Goal: Task Accomplishment & Management: Manage account settings

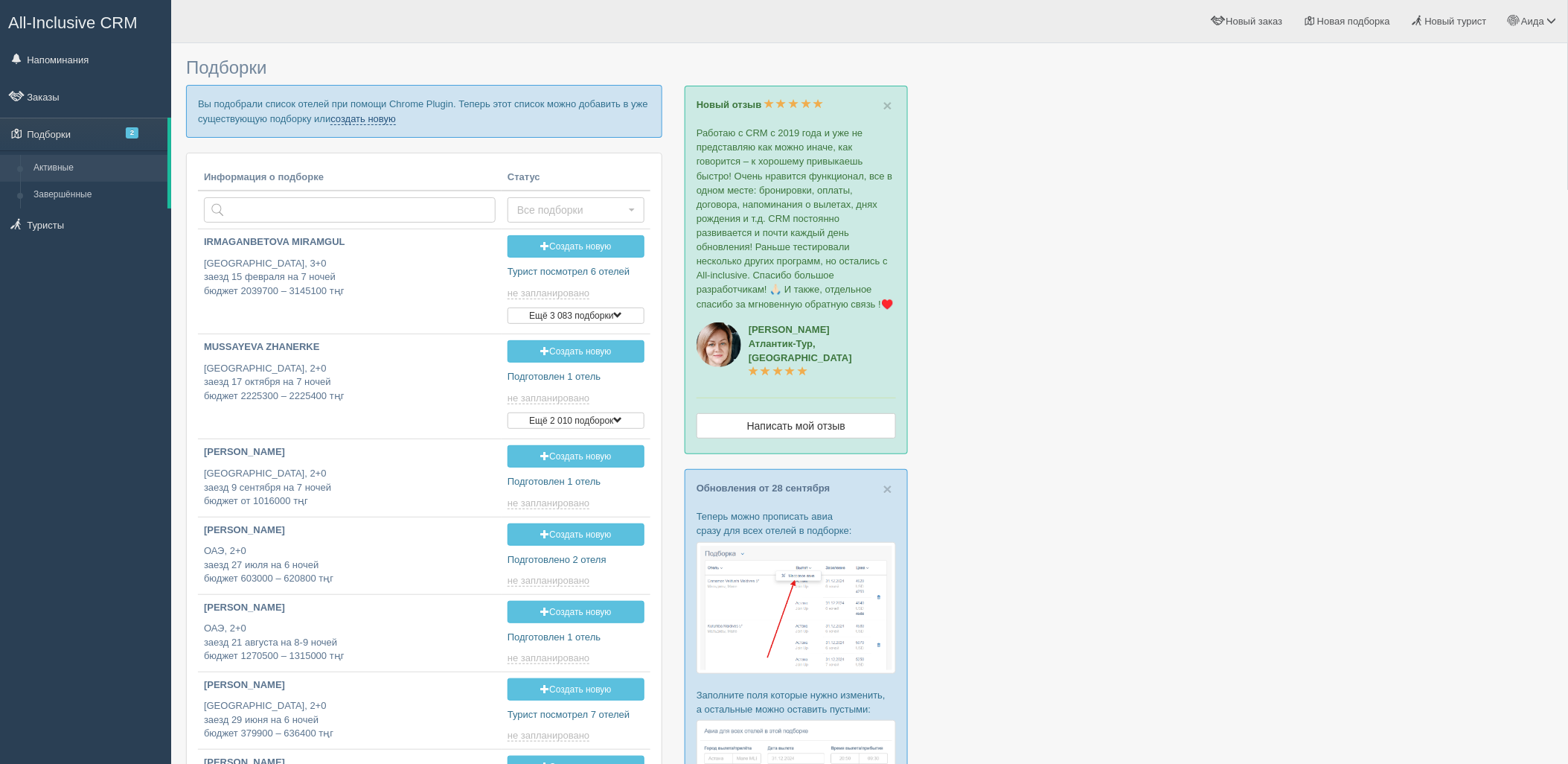
click at [364, 112] on p "Вы подобрали список отелей при помощи Chrome Plugin. Теперь этот список можно д…" at bounding box center [424, 110] width 476 height 52
click at [364, 114] on link "создать новую" at bounding box center [362, 119] width 65 height 12
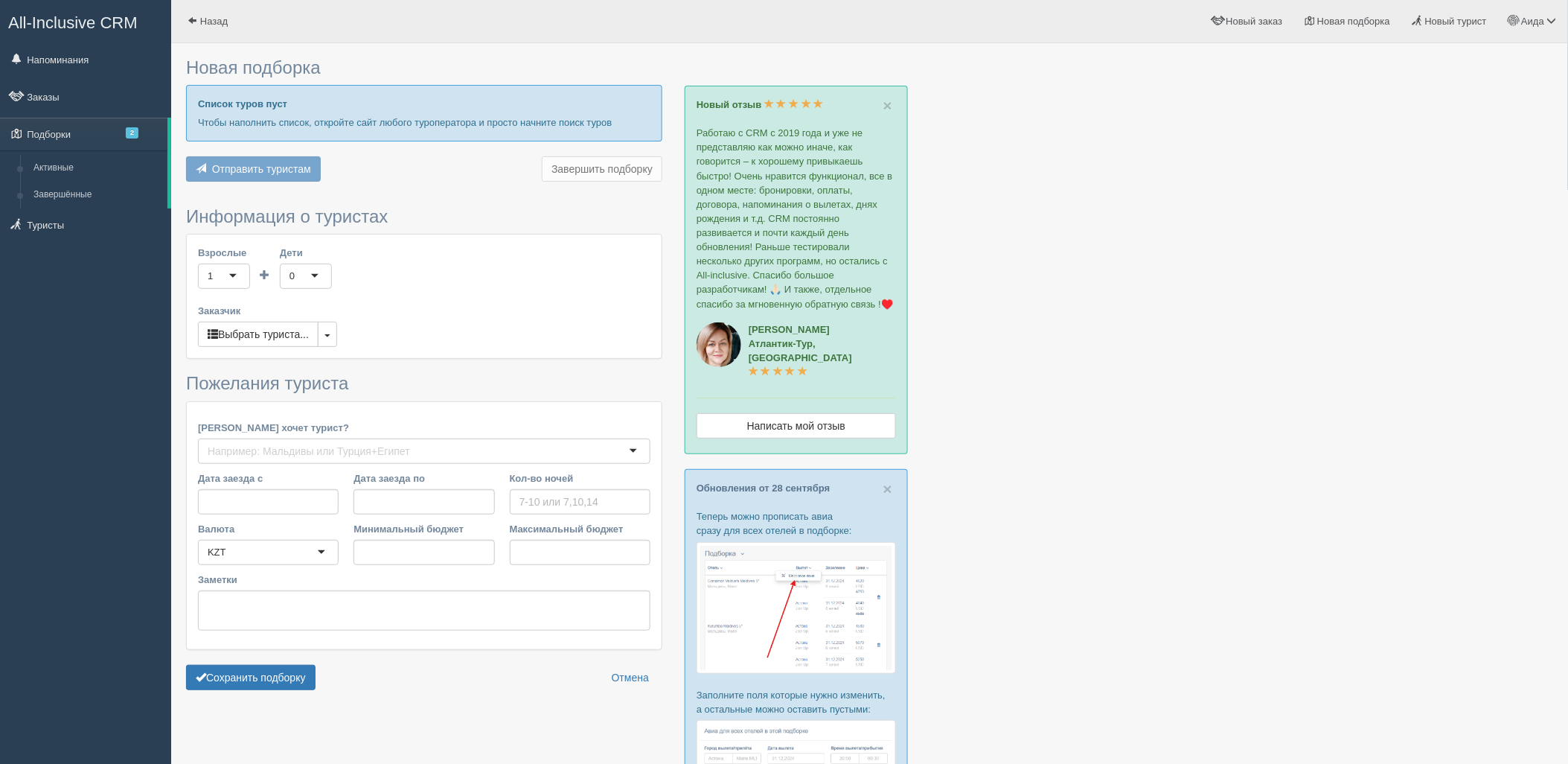
type input "5"
type input "2235100"
type input "2342400"
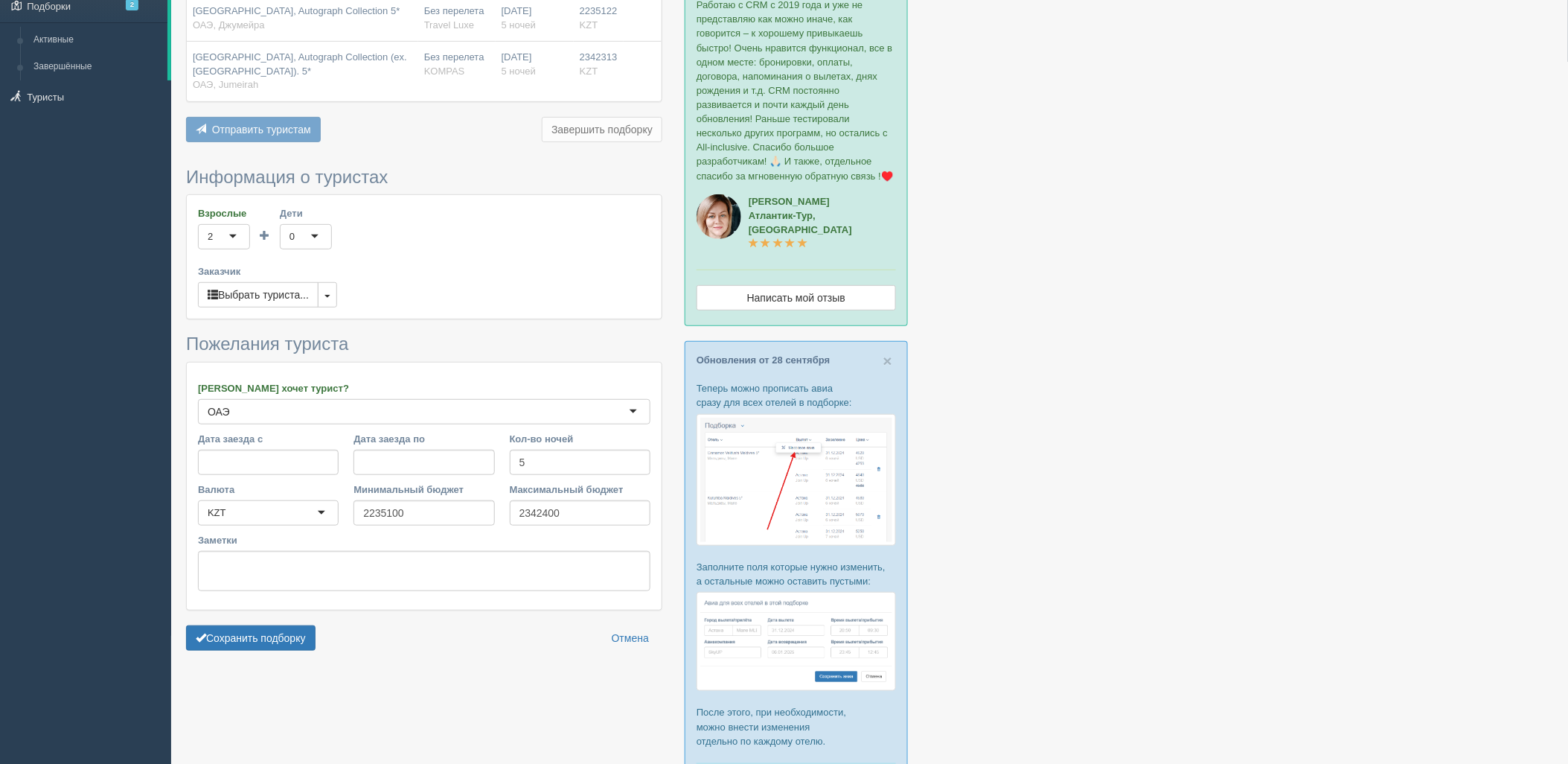
scroll to position [222, 0]
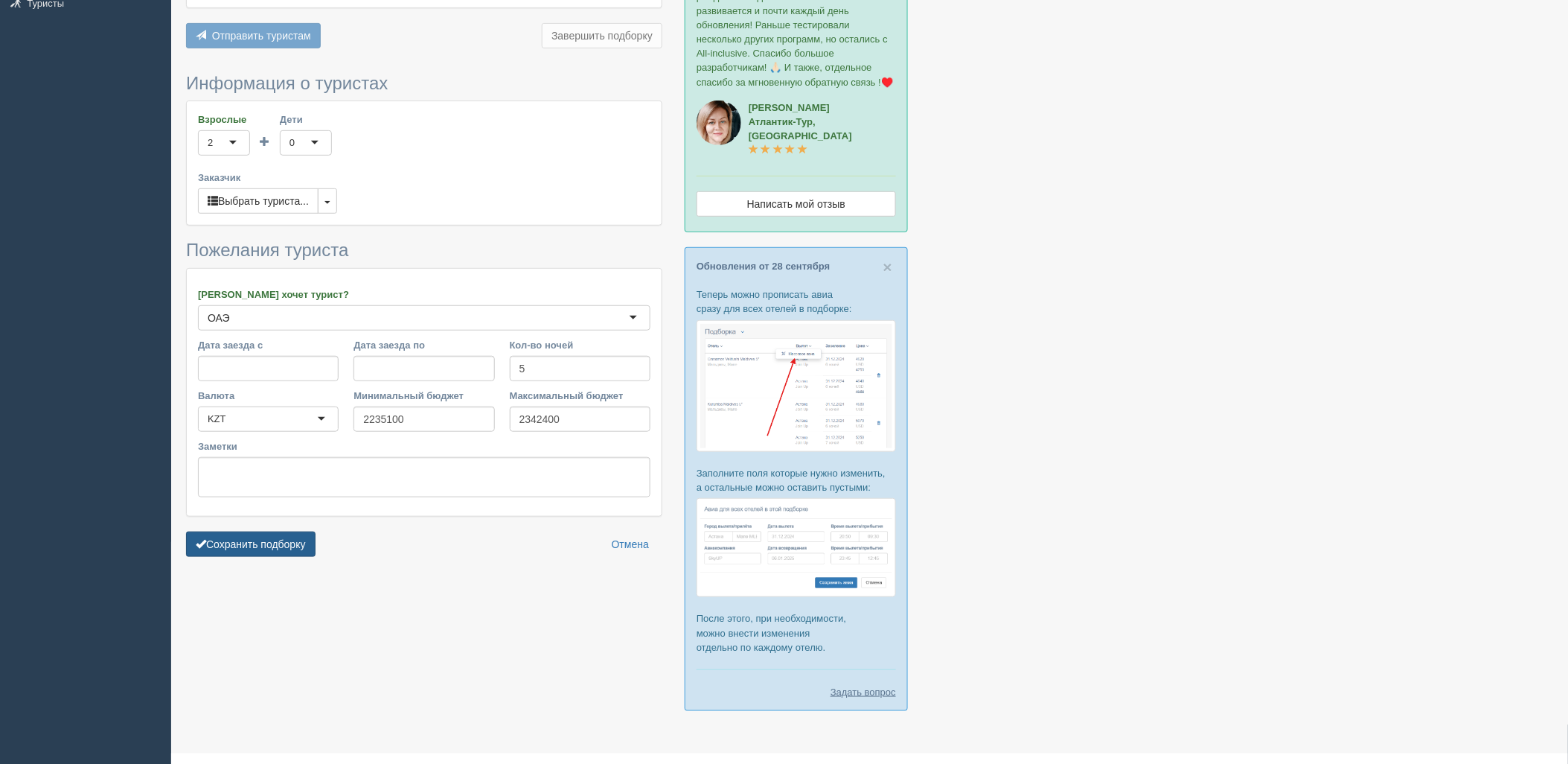
click at [278, 541] on button "Сохранить подборку" at bounding box center [250, 544] width 130 height 26
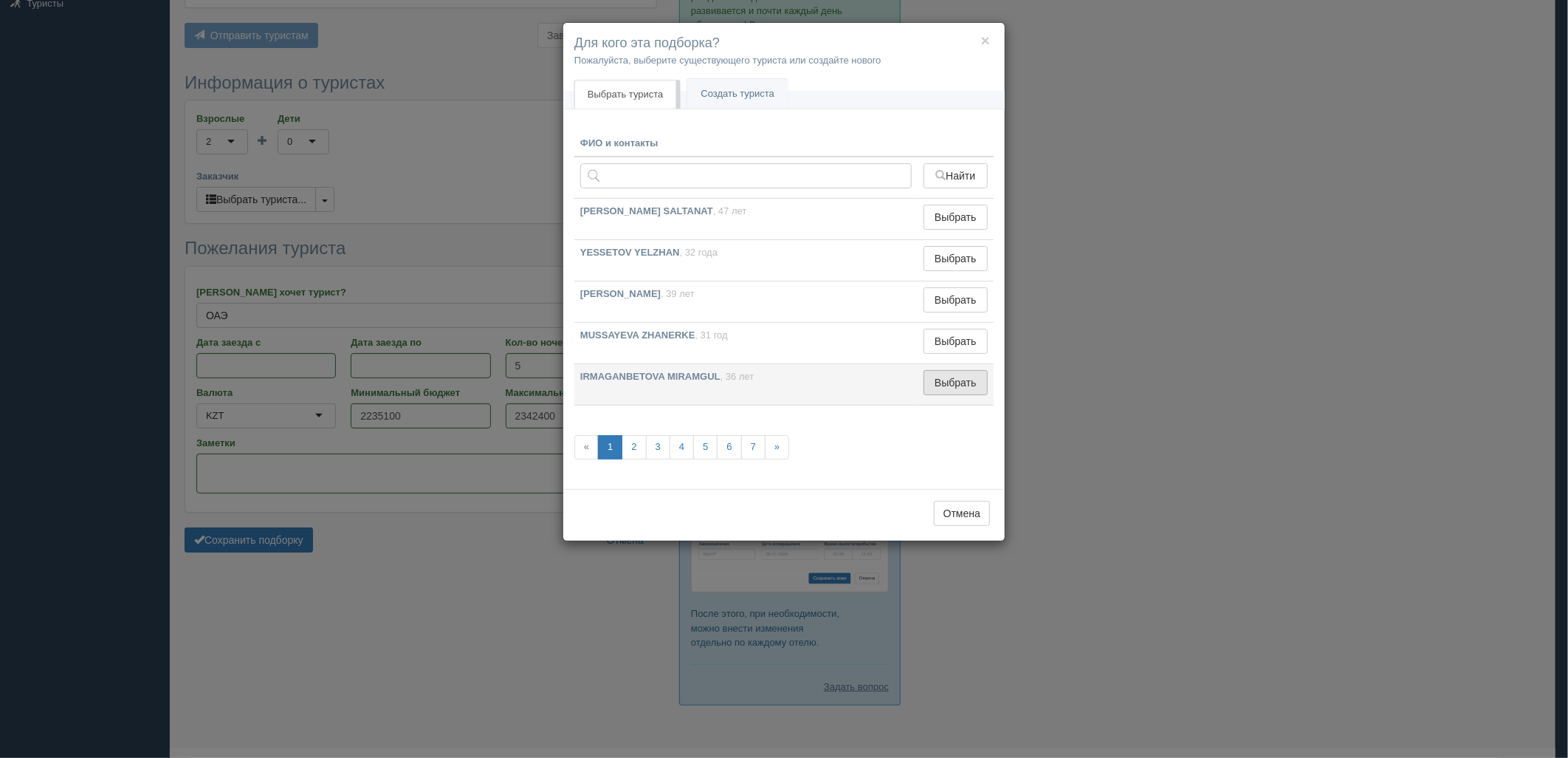
click at [941, 382] on button "Выбрать" at bounding box center [955, 382] width 64 height 25
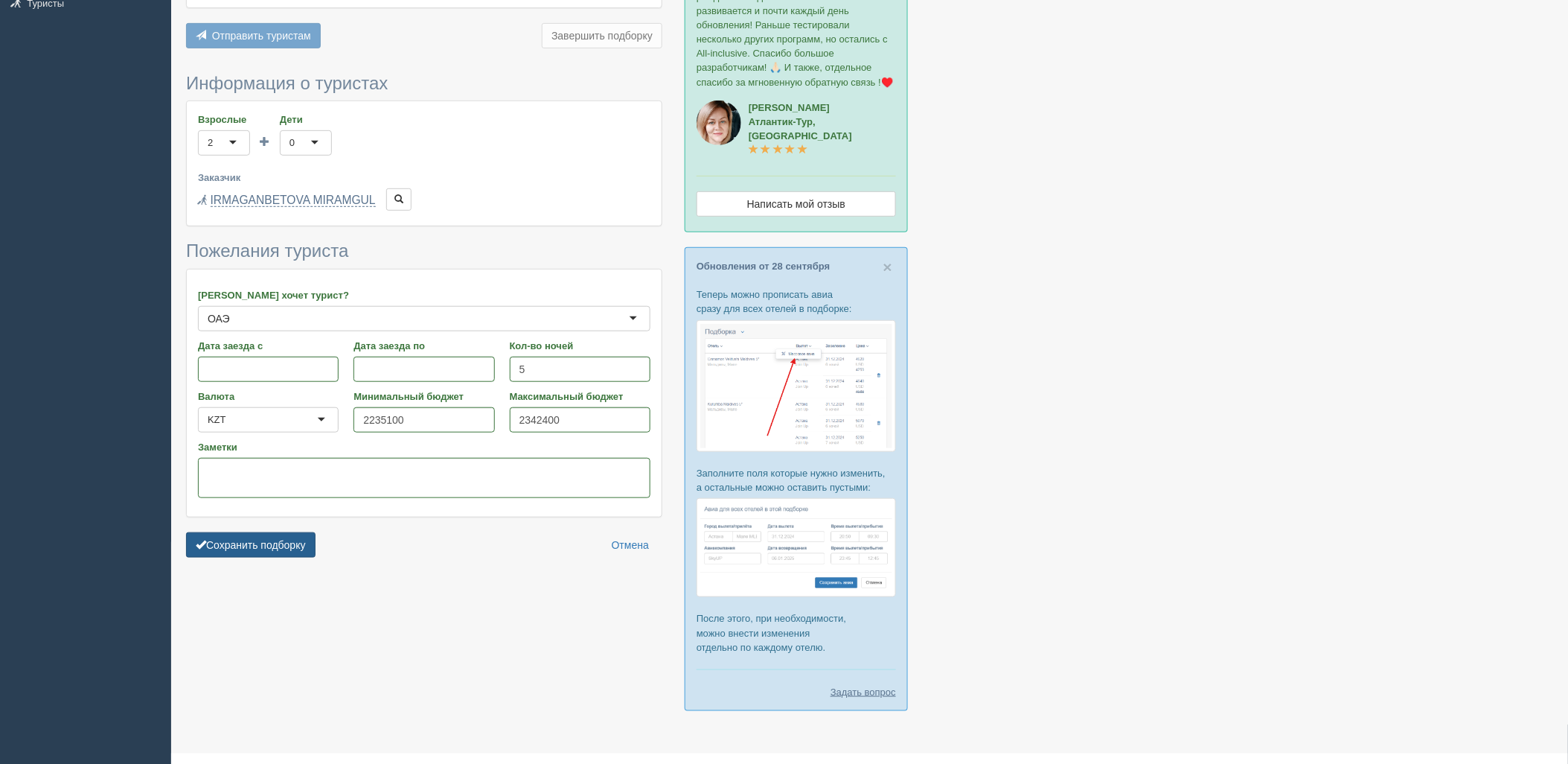
click at [300, 533] on button "Сохранить подборку" at bounding box center [250, 545] width 130 height 26
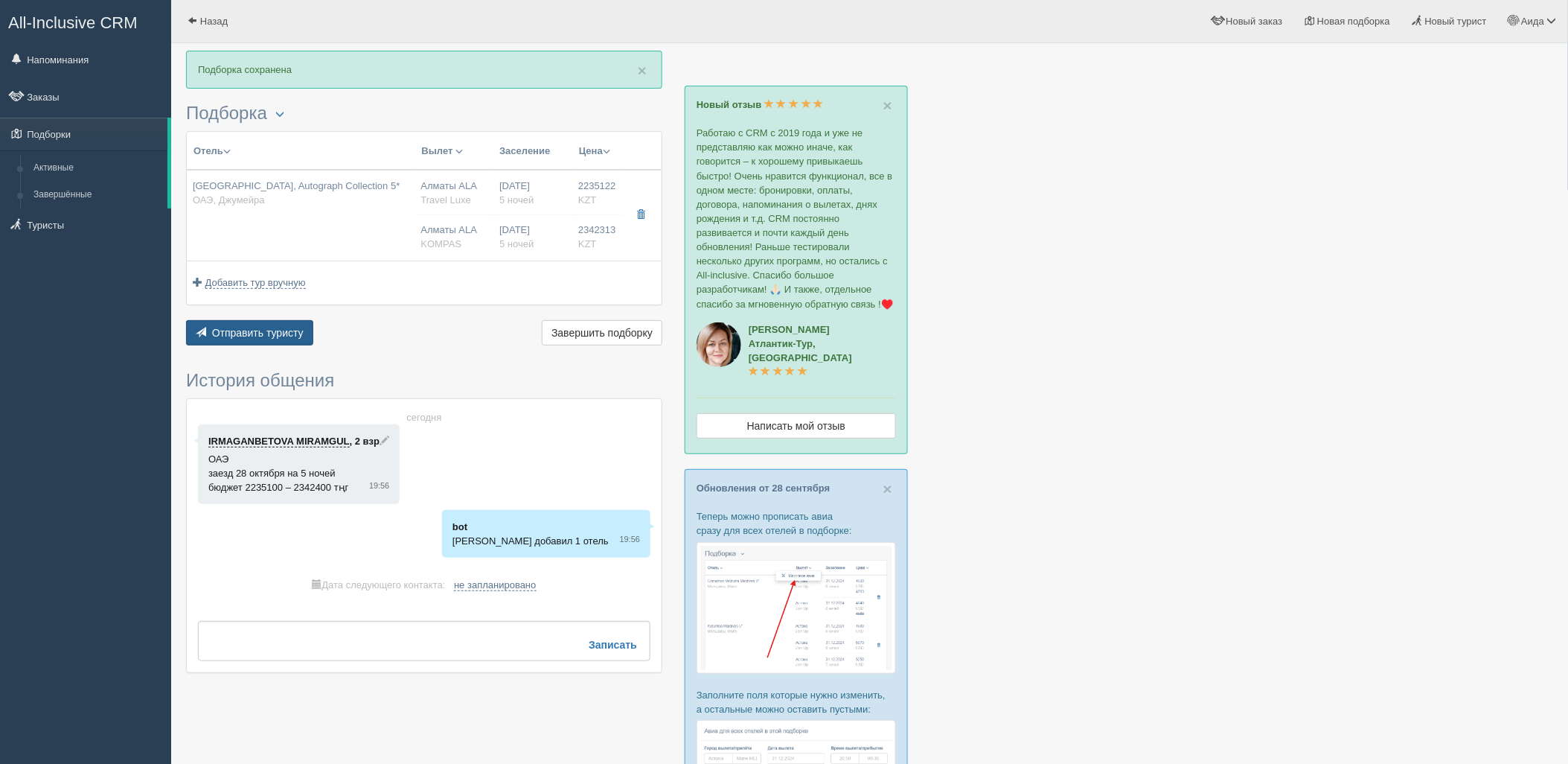
click at [294, 329] on span "Отправить туристу" at bounding box center [258, 332] width 92 height 12
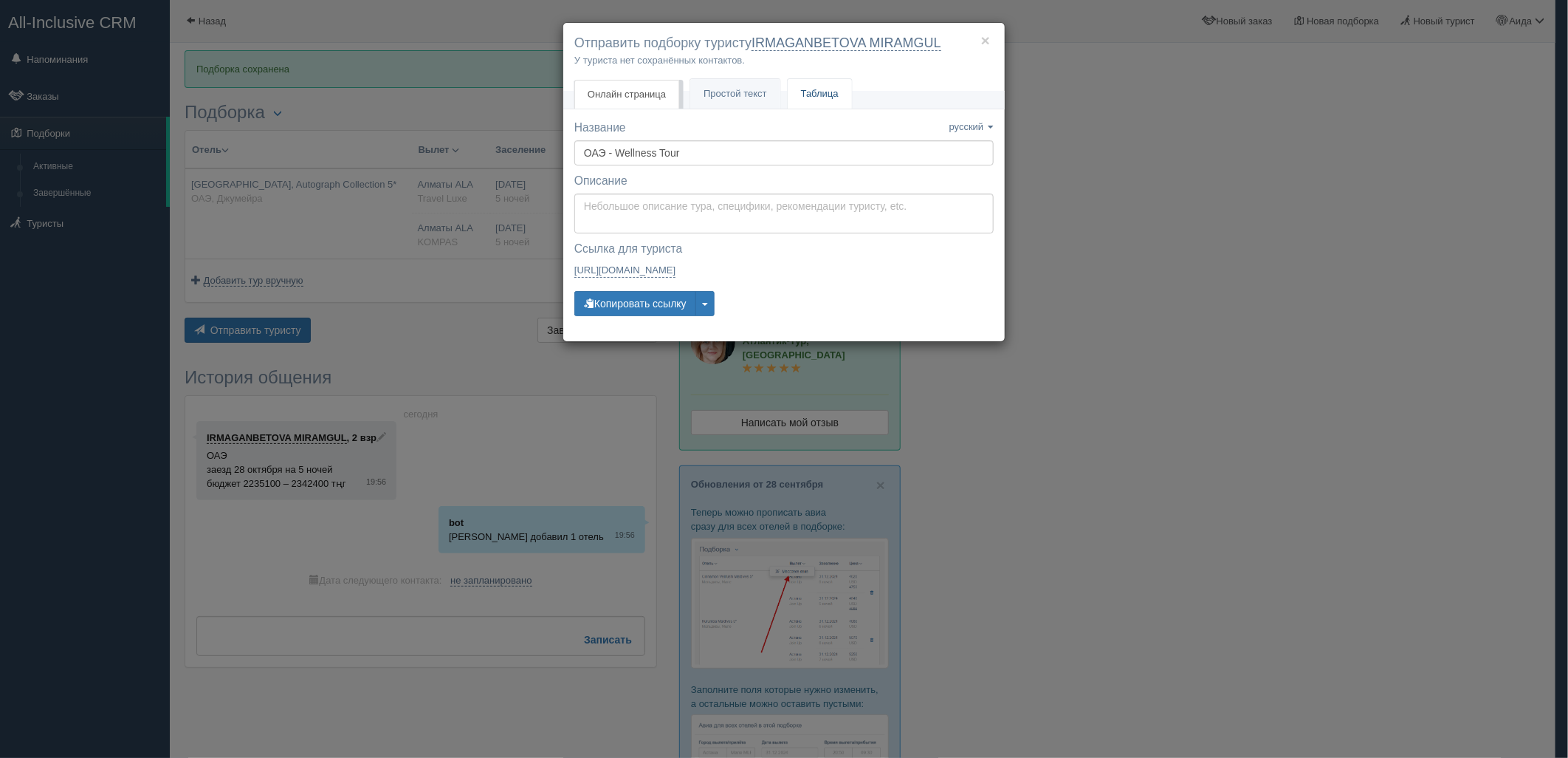
click at [836, 84] on link "Таблица" at bounding box center [820, 94] width 64 height 30
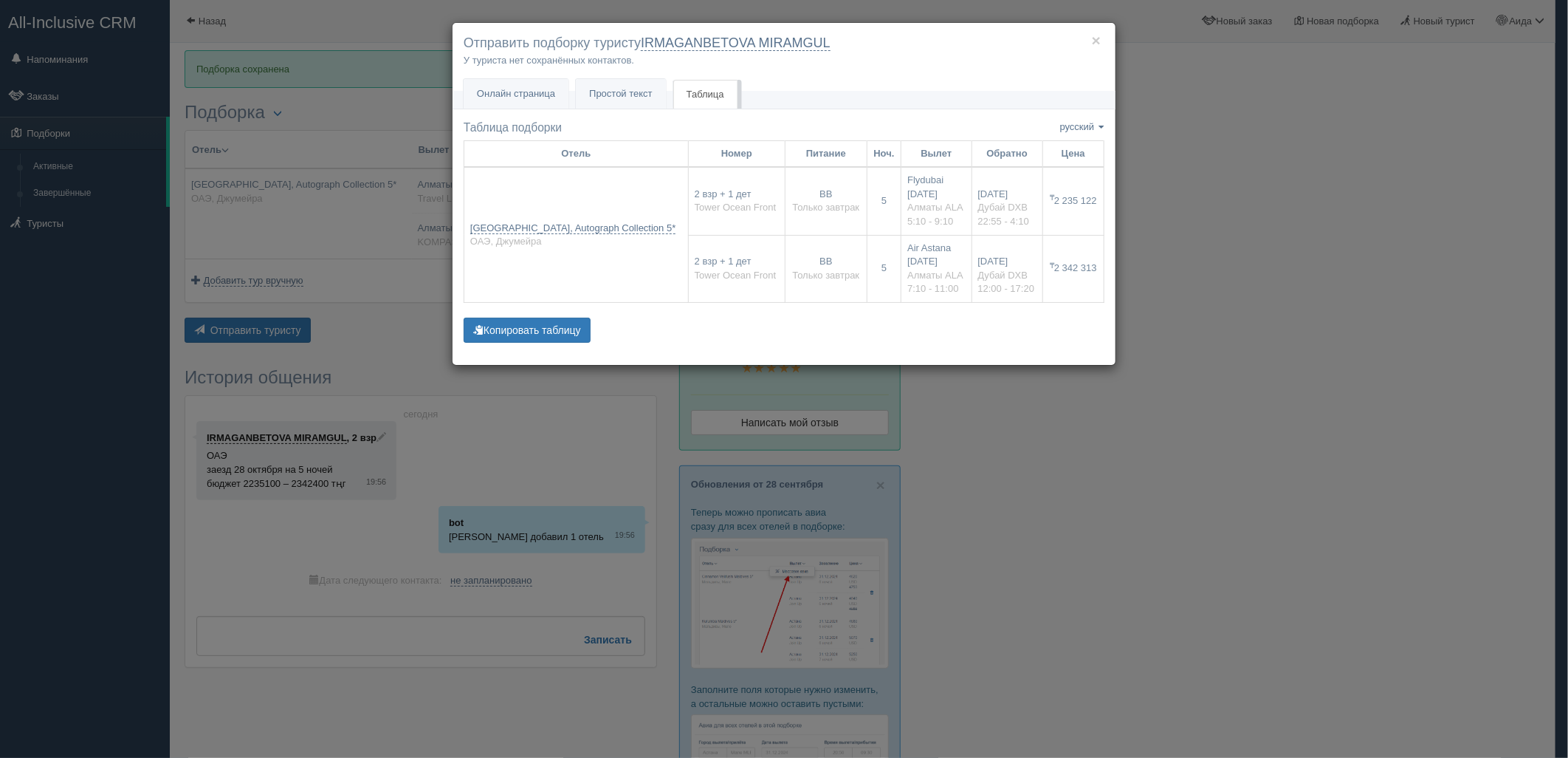
click at [1238, 305] on div "× Отправить подборку туристу IRMAGANBETOVA MIRAMGUL У туриста нет сохранённых к…" at bounding box center [784, 379] width 1568 height 758
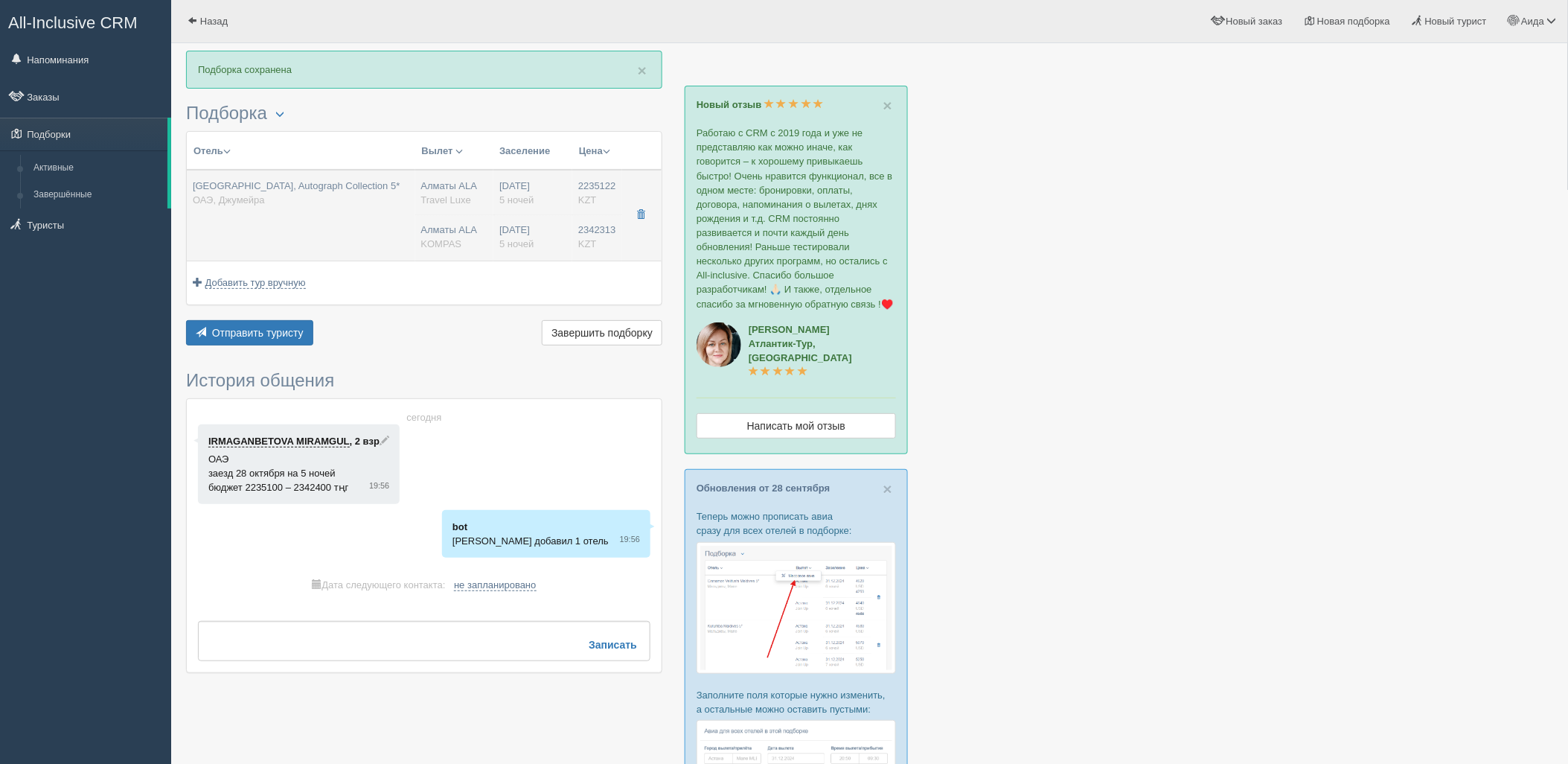
click at [463, 209] on td "Алматы ALA Travel Luxe Алматы ALA KOMPAS" at bounding box center [454, 215] width 79 height 91
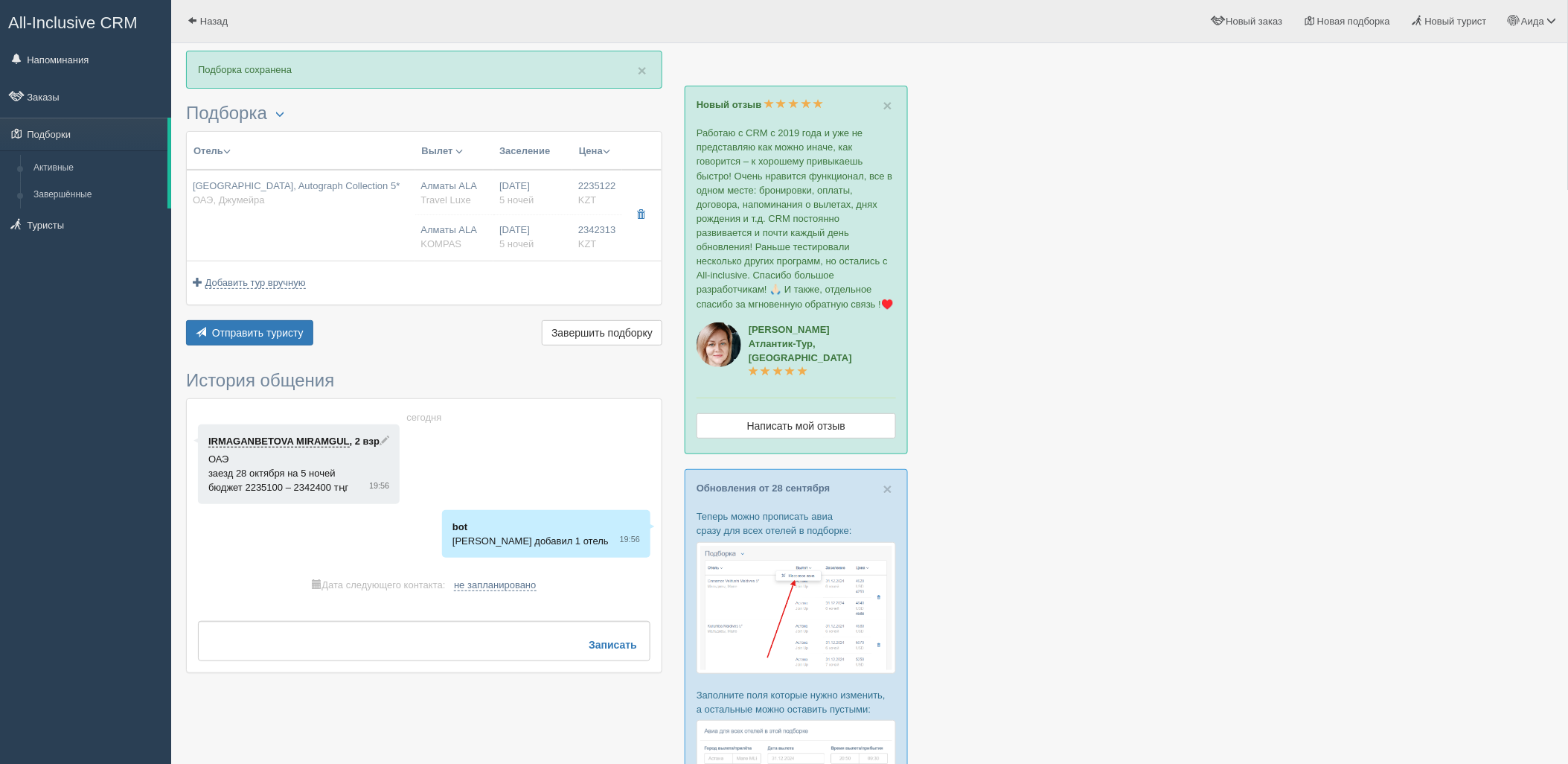
type input "Al Habtoor Grand Resort, Autograph Collection 5*"
type input "https://tophotels.ru/hotel/al1831"
type input "ОАЭ"
type input "Джумейра"
type input "2235122.00"
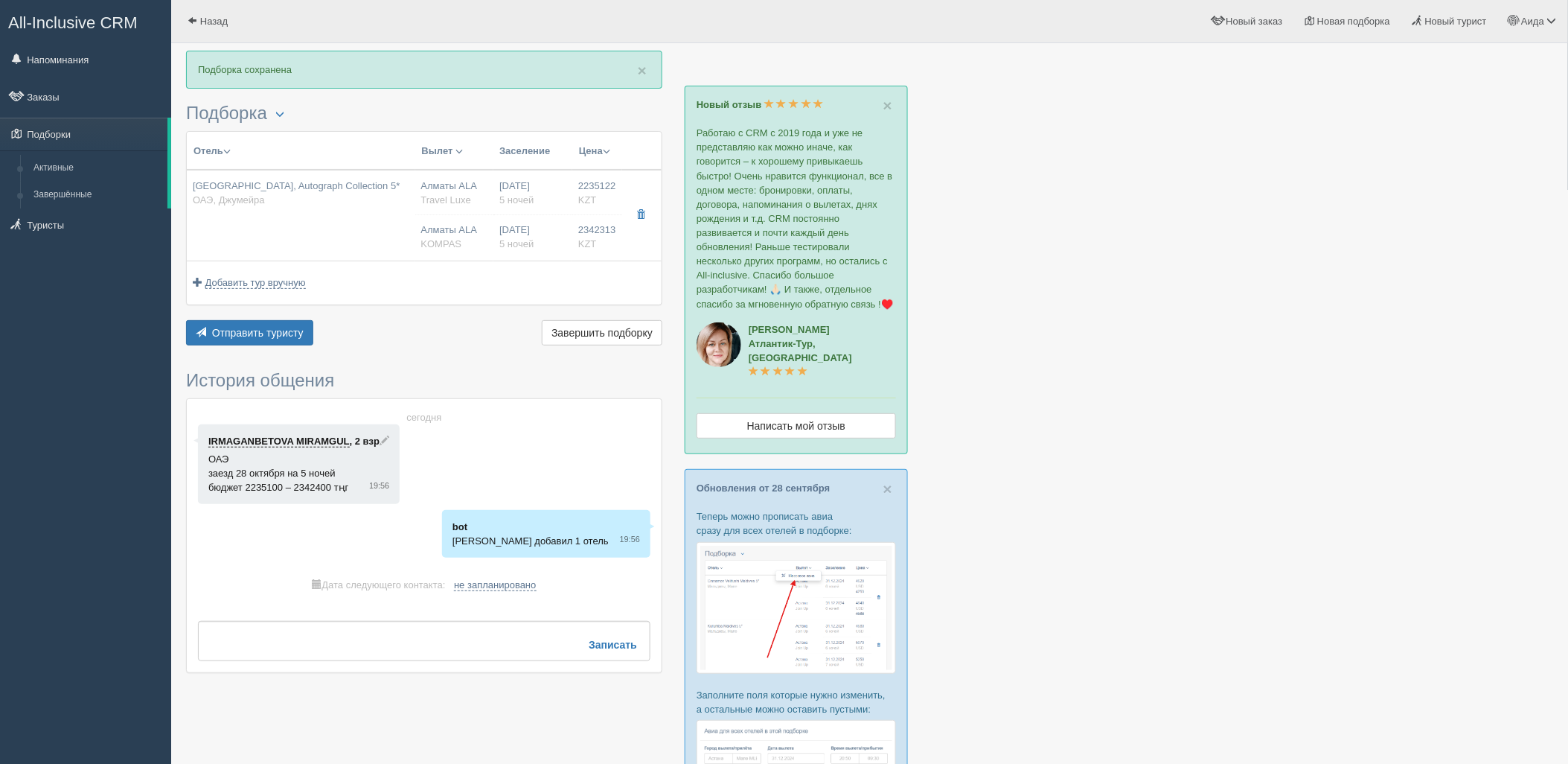
type input "Алматы ALA"
type input "Дубай DXB"
type input "05:10"
type input "09:10"
type input "Flydubai"
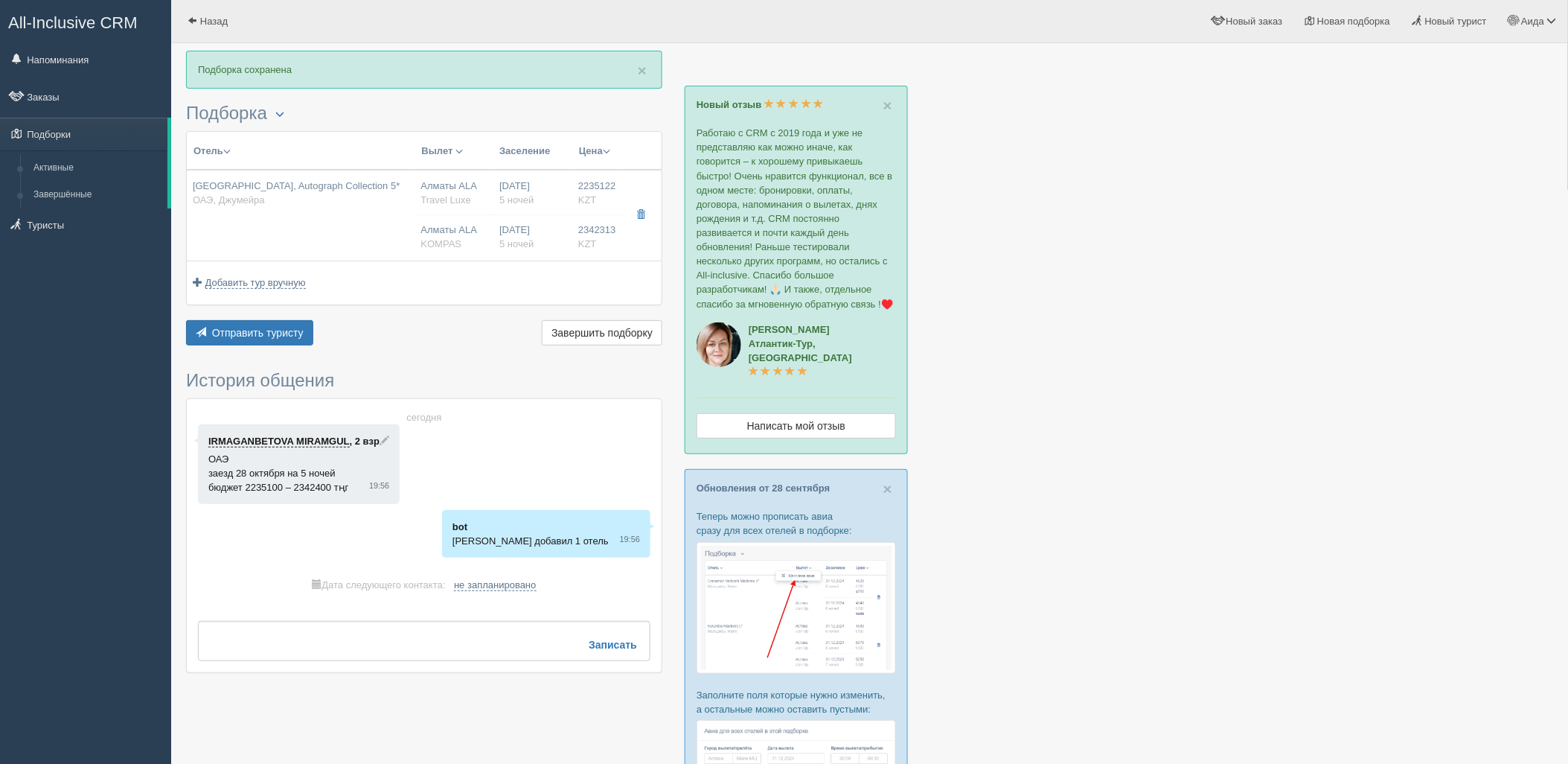
type input "22:55"
type input "04:10"
type input "5"
type input "Tower Ocean Front"
type input "Bed&Breakfast"
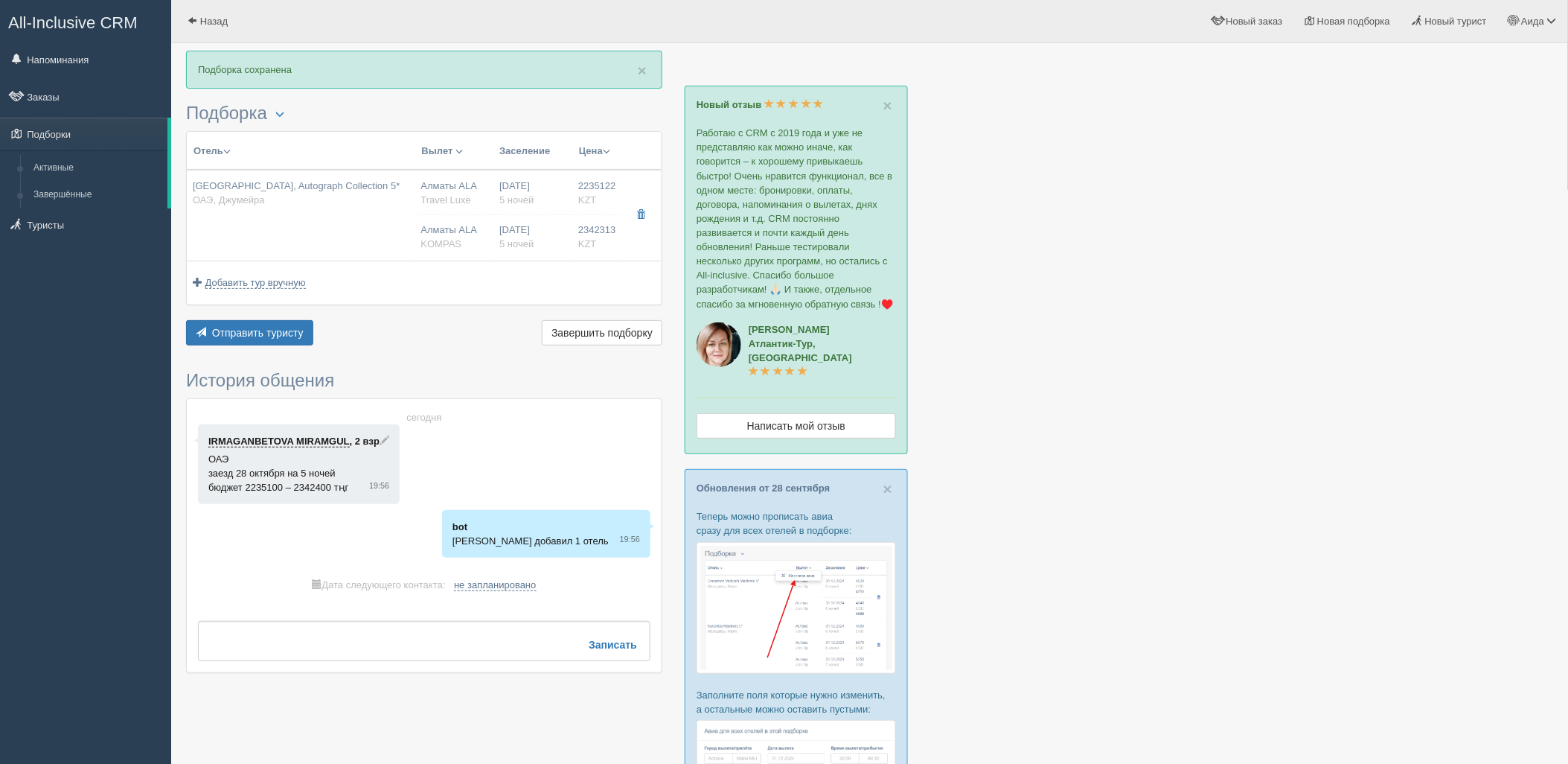
type input "Travel Luxe"
type input "https://online.travelluxe.kz/hotels?samo_action=hotel&HOTELINC=12252"
type input "2342313.00"
type input "Алматы ALA"
type input "Дубай DXB"
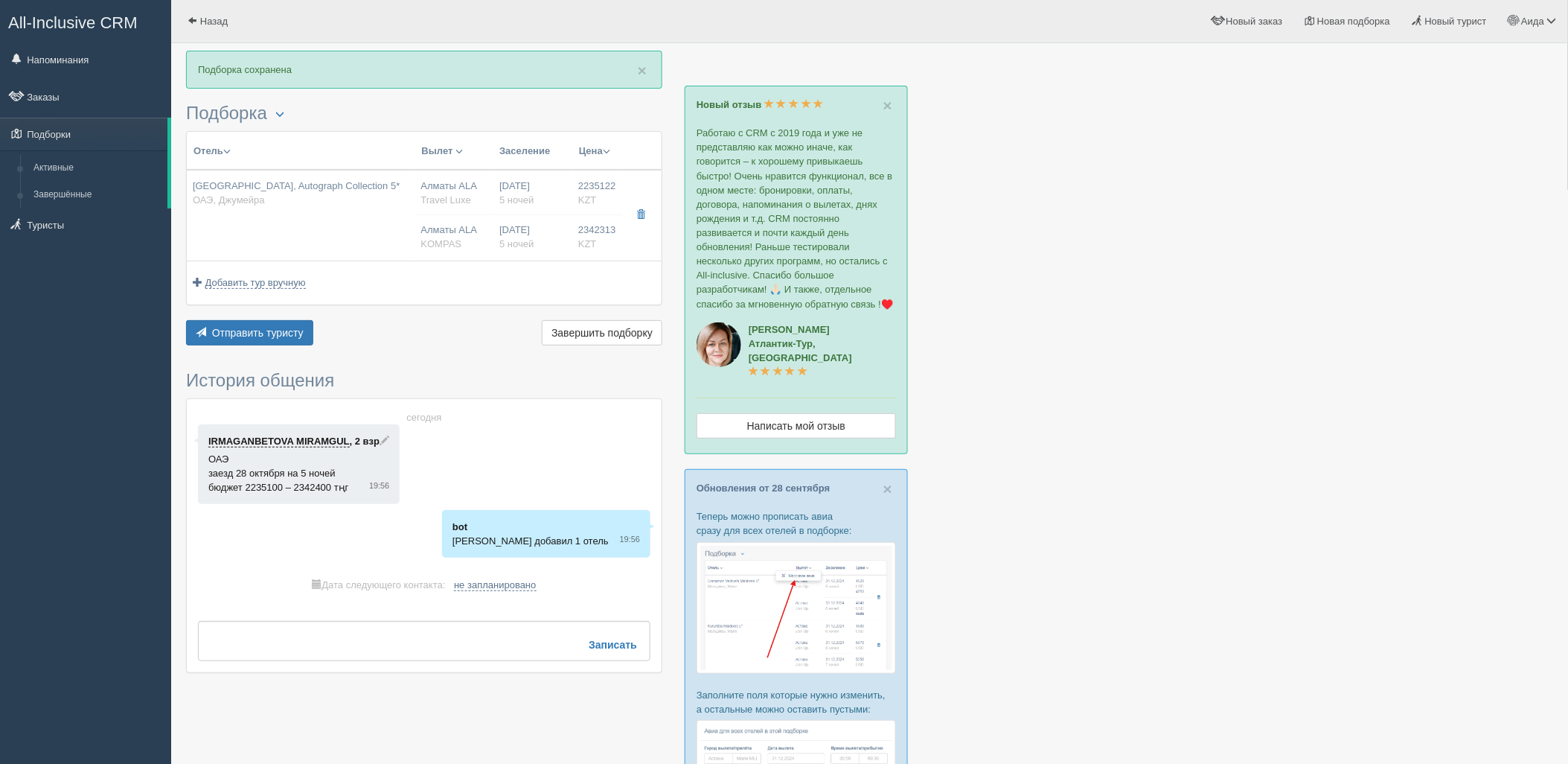
type input "07:10"
type input "11:00"
type input "Air Astana"
type input "12:00"
type input "17:20"
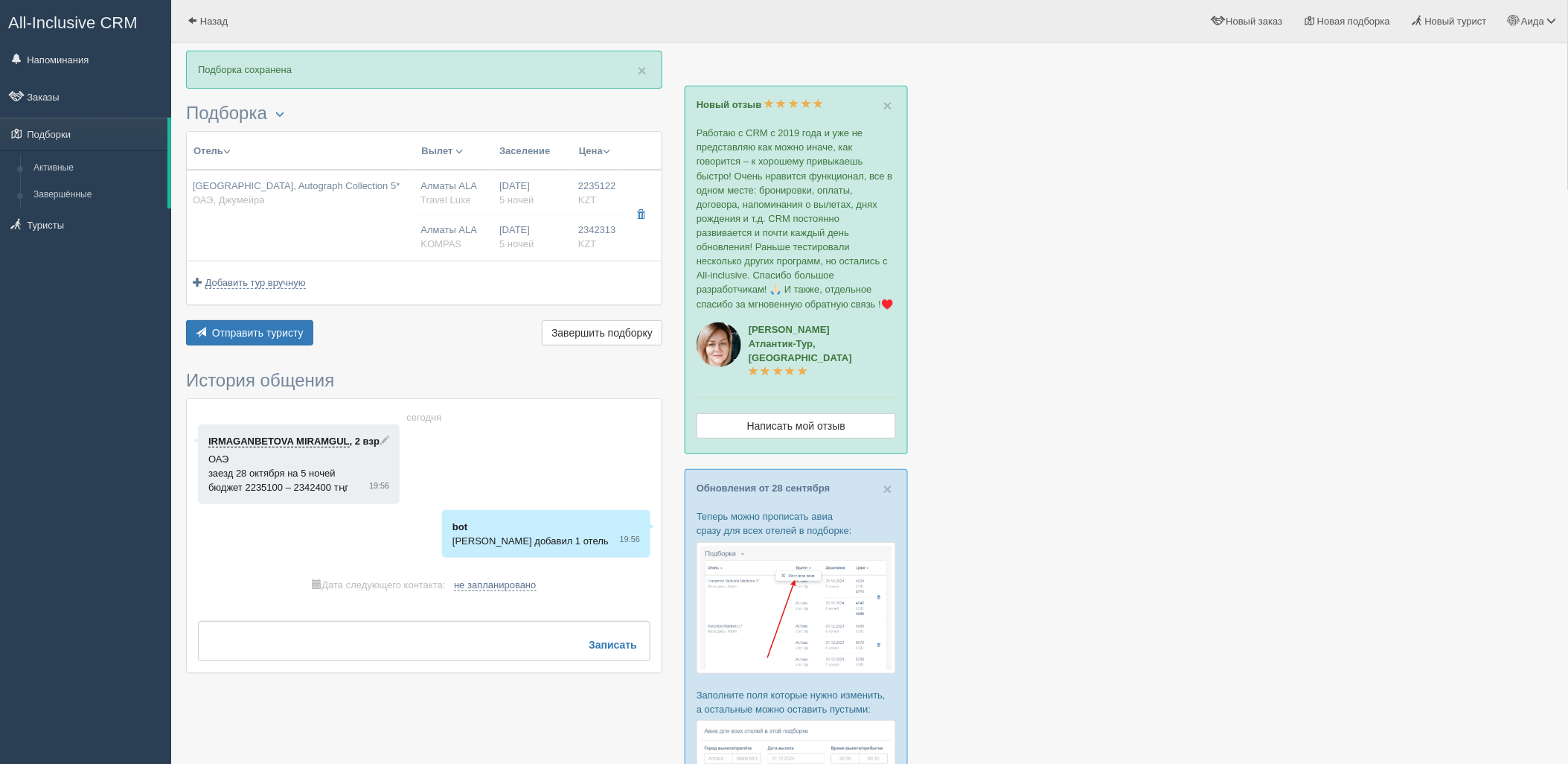
type input "5"
type input "Tower Ocean Front"
type input "BB"
type input "KOMPAS"
type input "https://kompastour.com/"
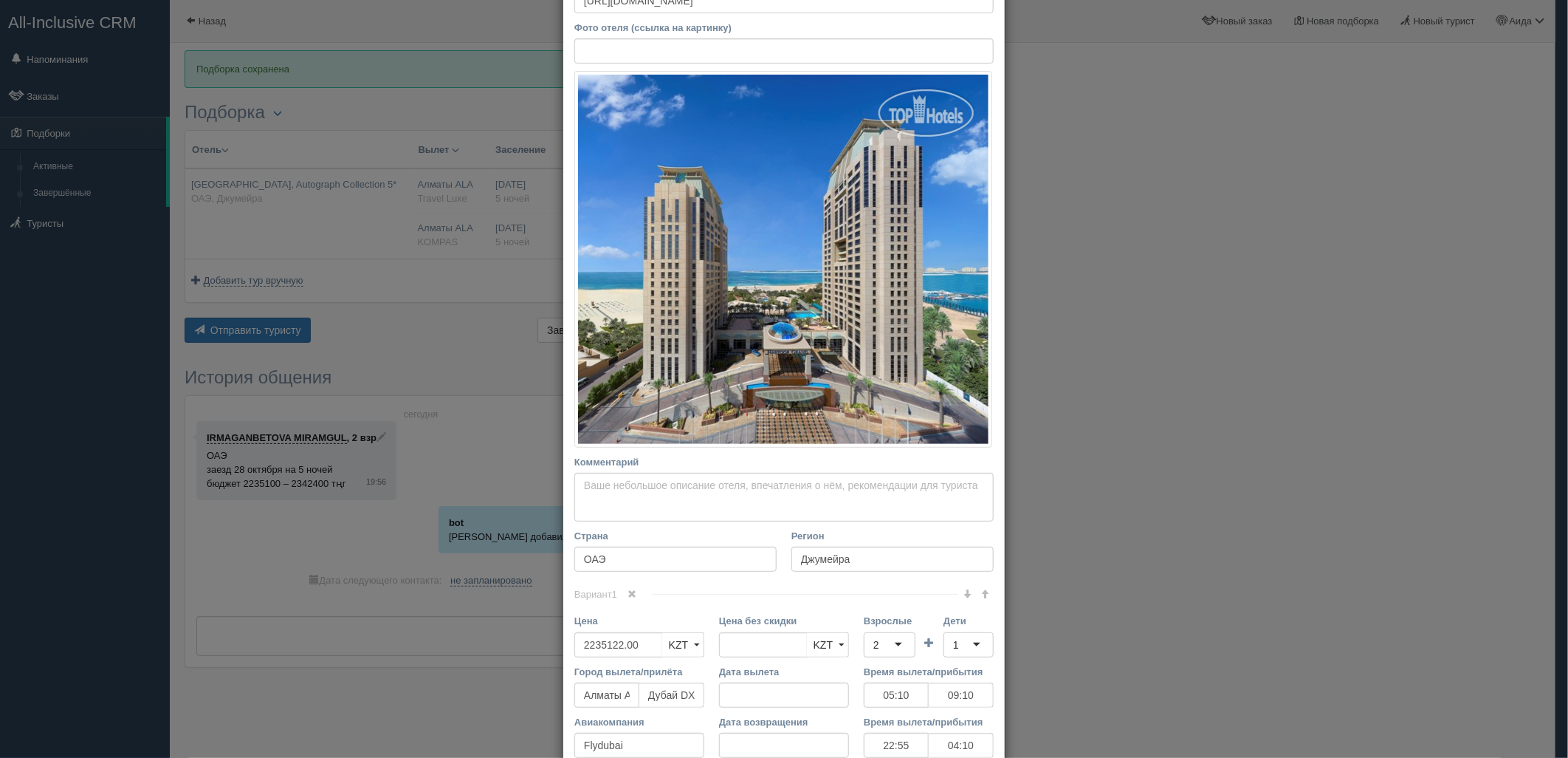
scroll to position [186, 0]
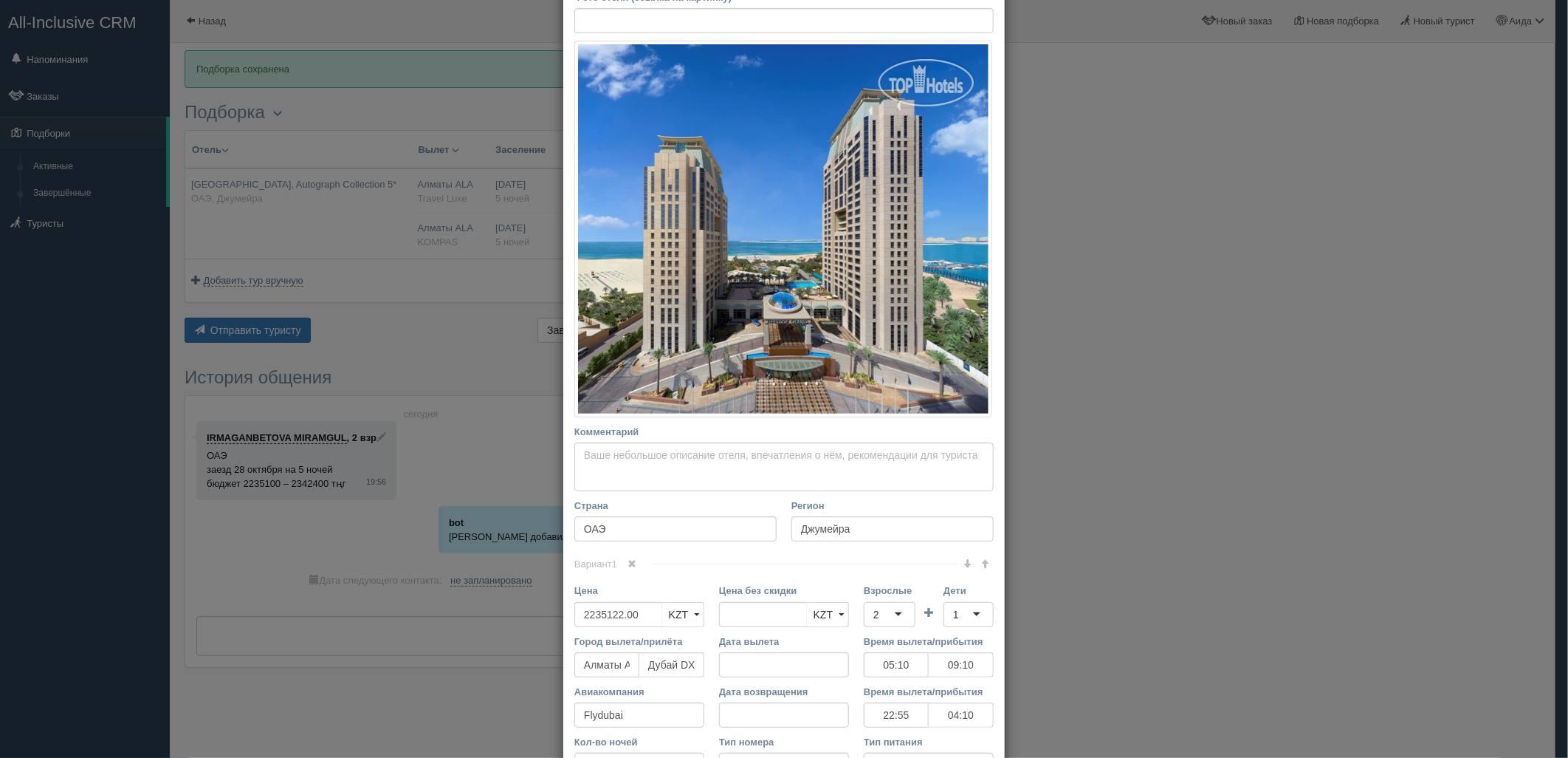
click at [629, 567] on span at bounding box center [632, 563] width 8 height 8
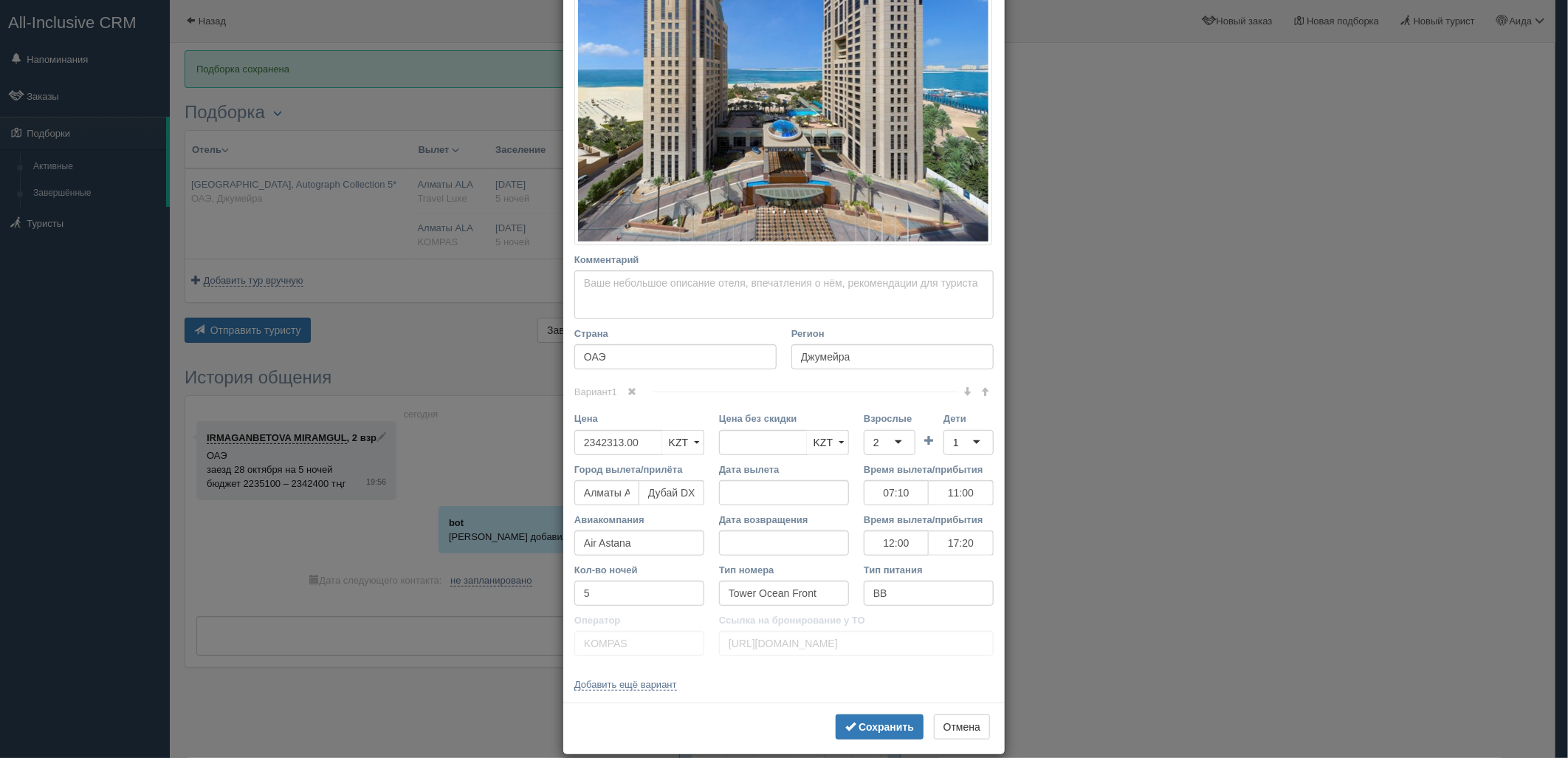
scroll to position [379, 0]
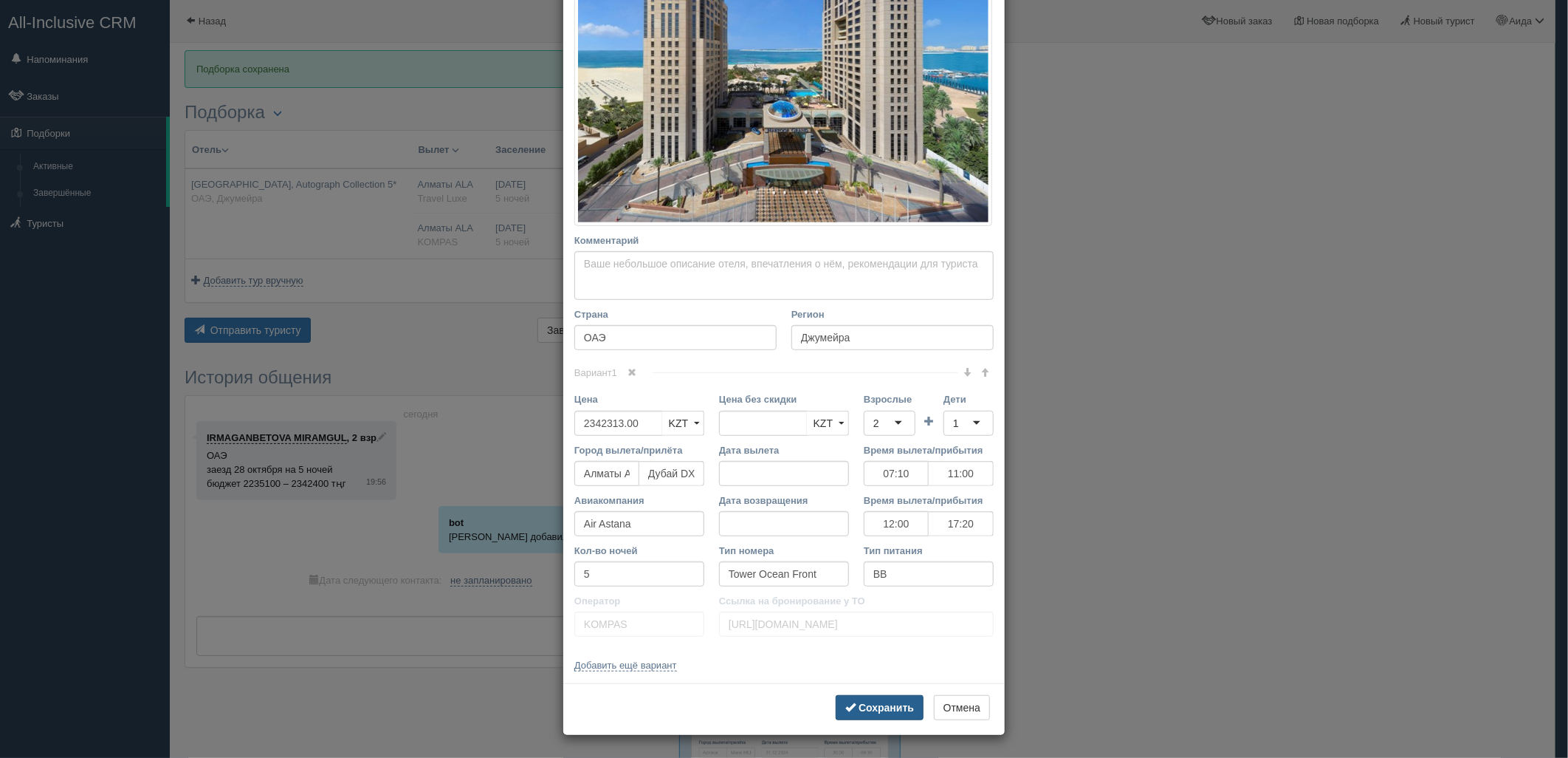
click at [858, 702] on b "Сохранить" at bounding box center [886, 707] width 56 height 12
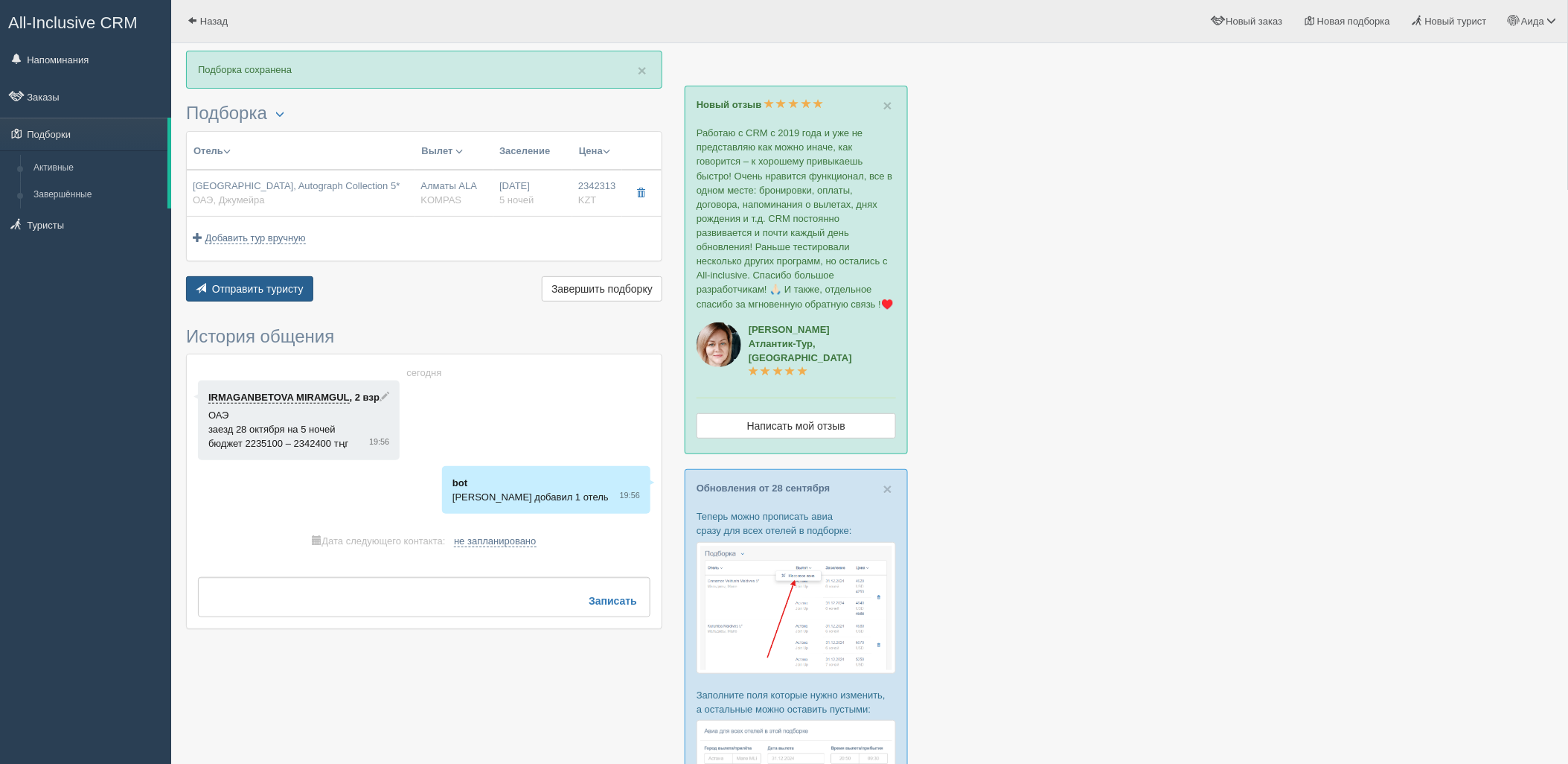
click at [262, 299] on button "Отправить туристу Отправить" at bounding box center [249, 289] width 127 height 26
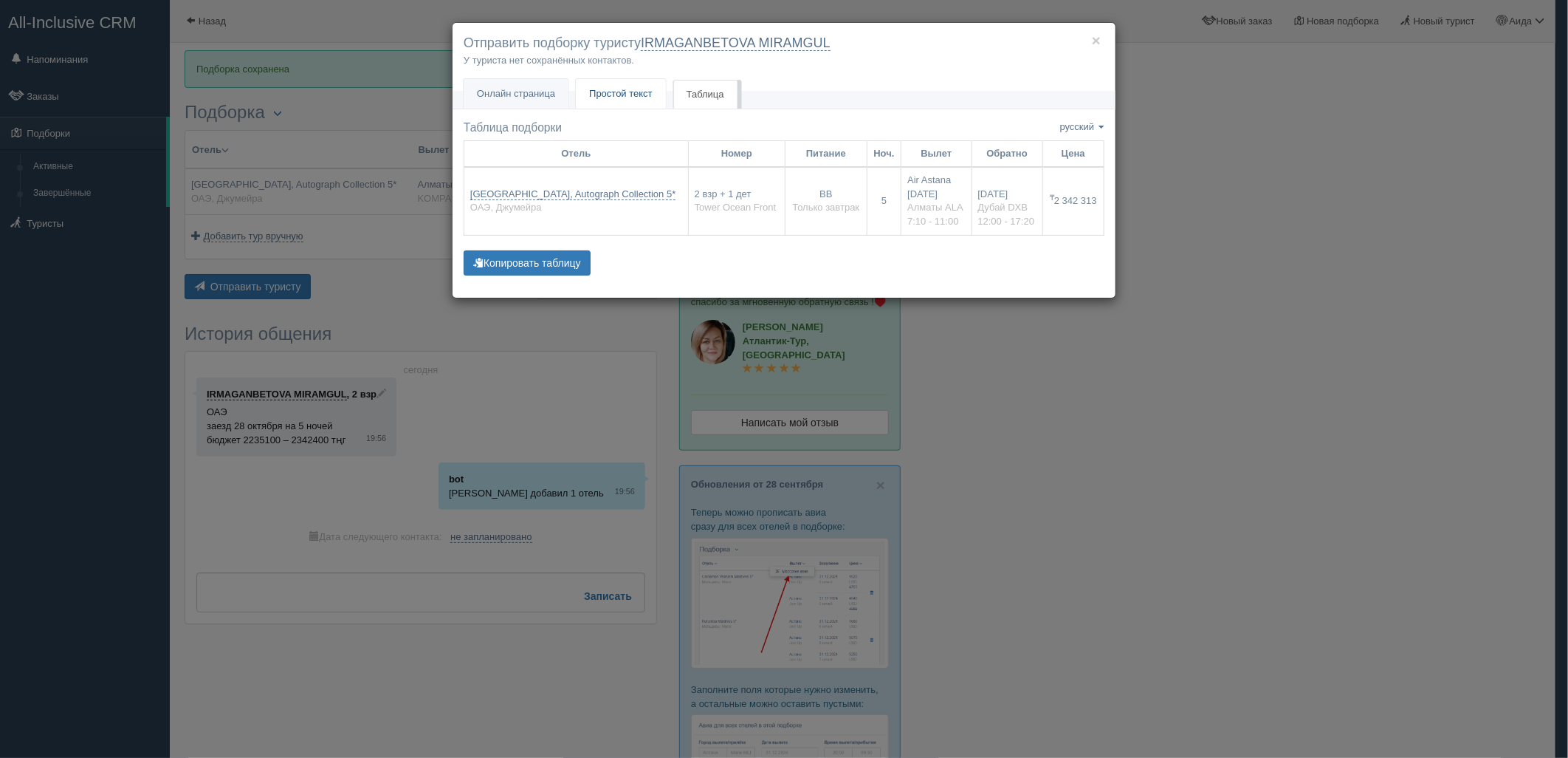
click at [630, 106] on link "Простой текст Текст" at bounding box center [621, 94] width 90 height 30
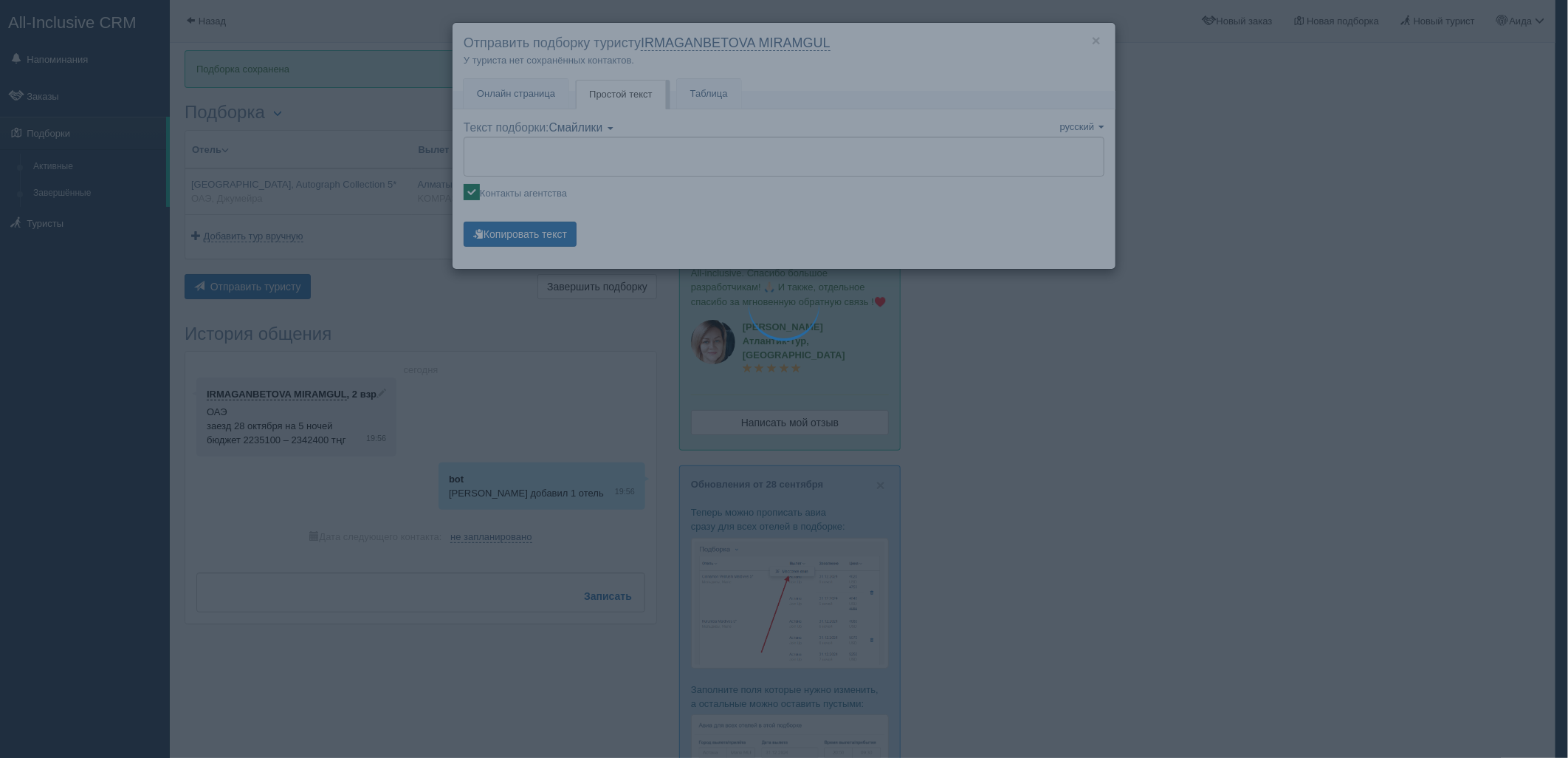
type textarea "🌞 Добрый день! Предлагаем Вам рассмотреть следующие варианты: 🌎 ОАЭ, Джумейра 🏩…"
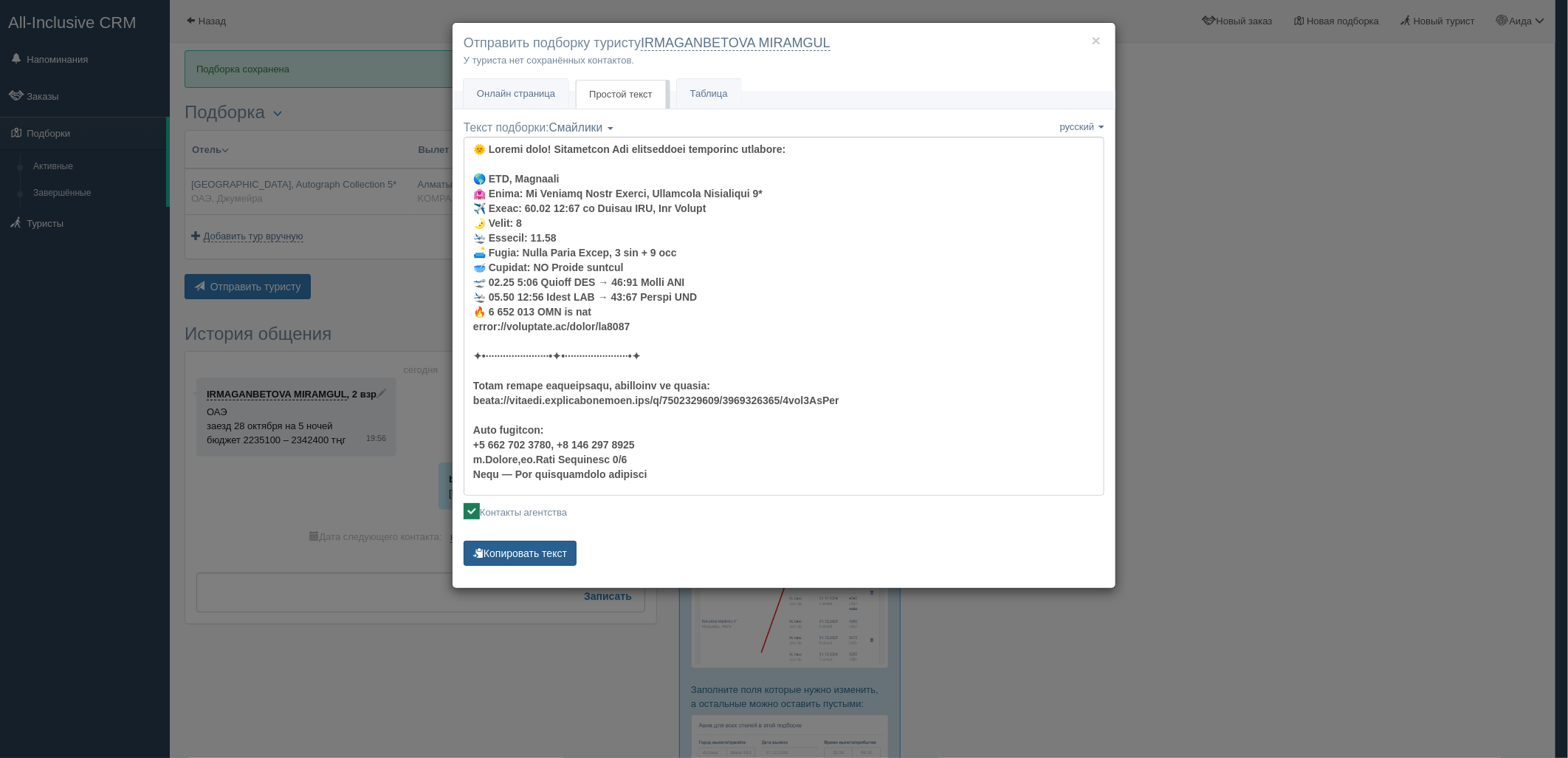
click at [551, 555] on button "Копировать текст" at bounding box center [520, 553] width 113 height 25
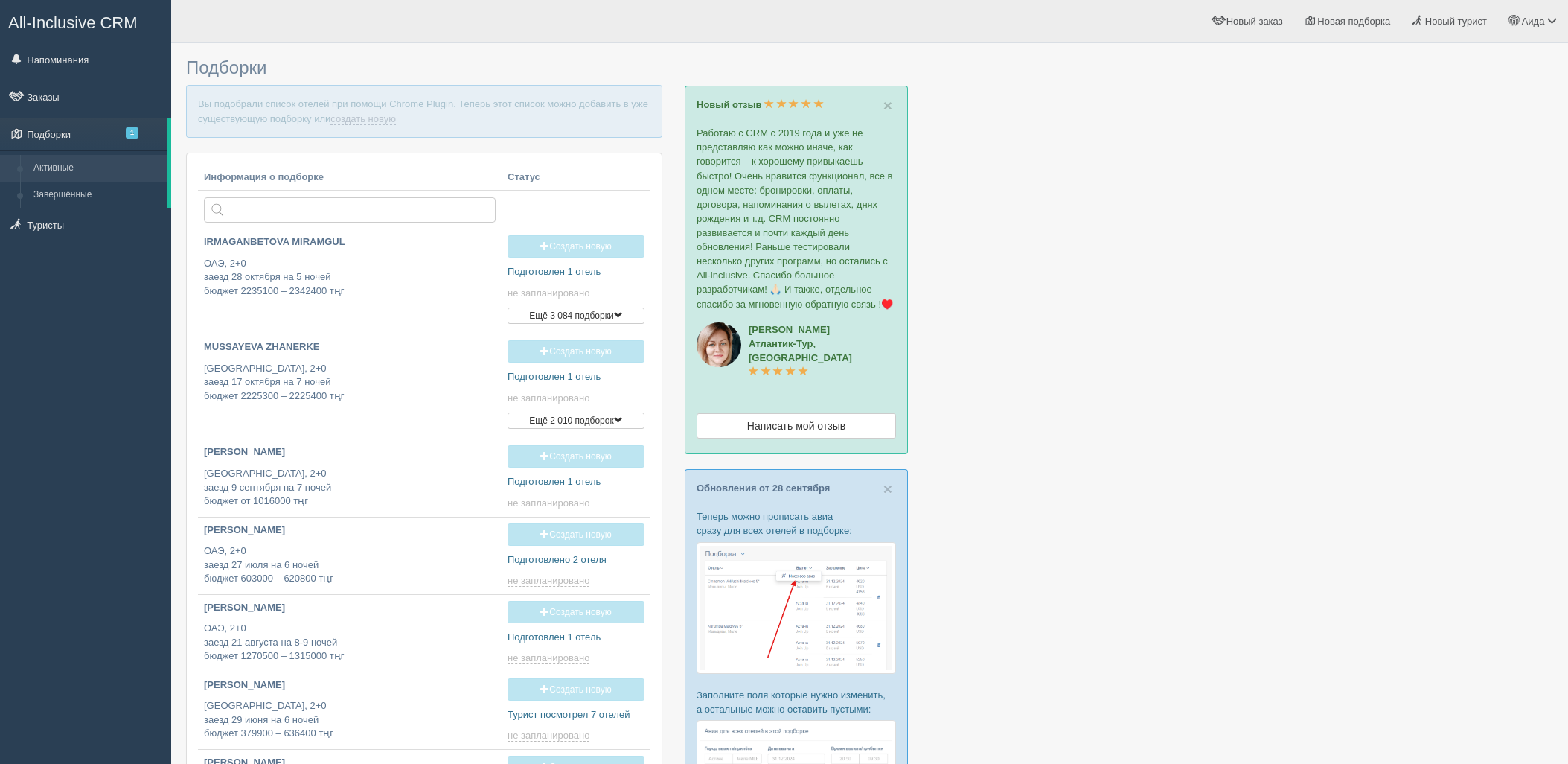
type input "[DATE] 19:55"
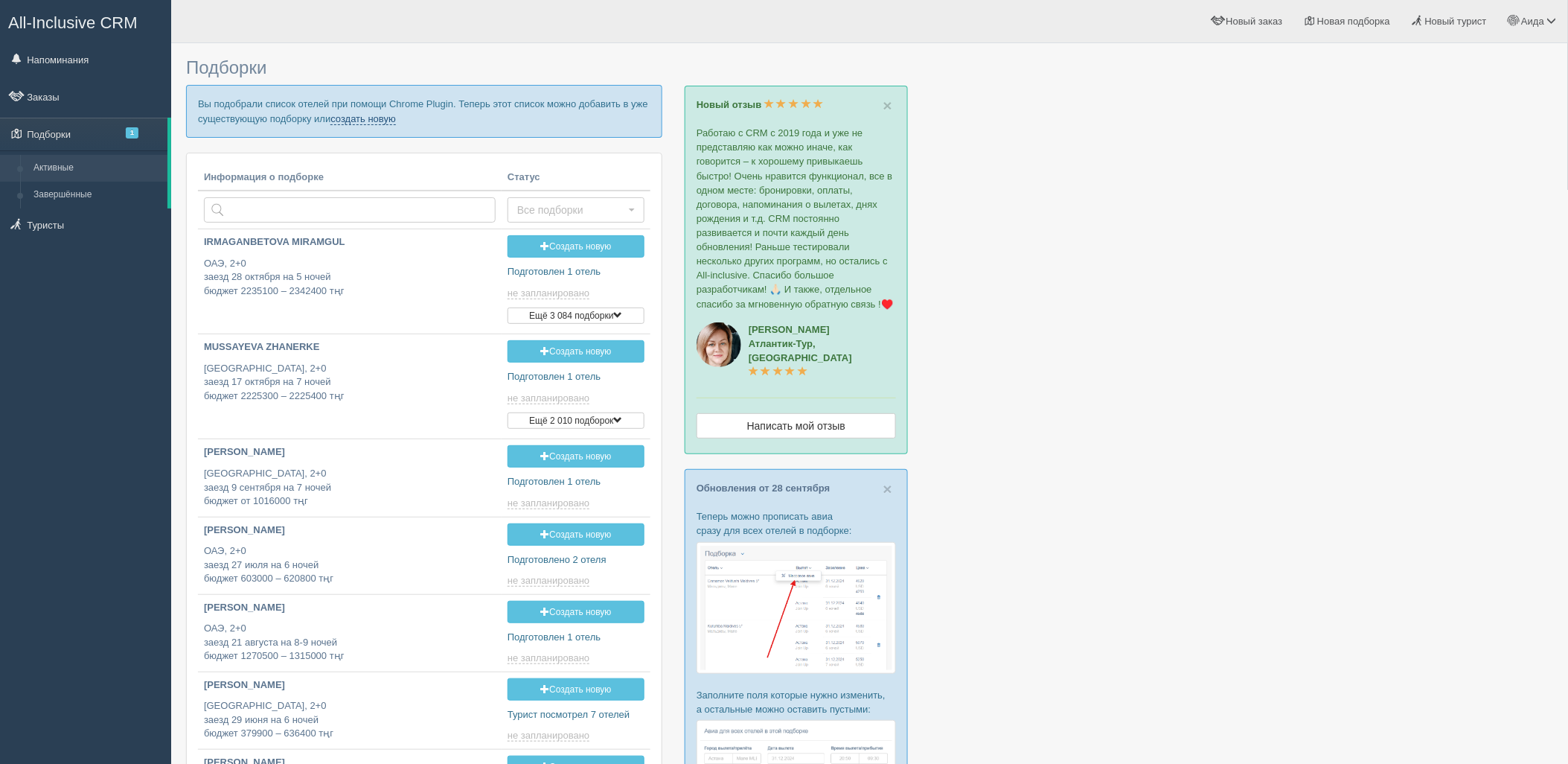
click at [368, 118] on link "создать новую" at bounding box center [362, 119] width 65 height 12
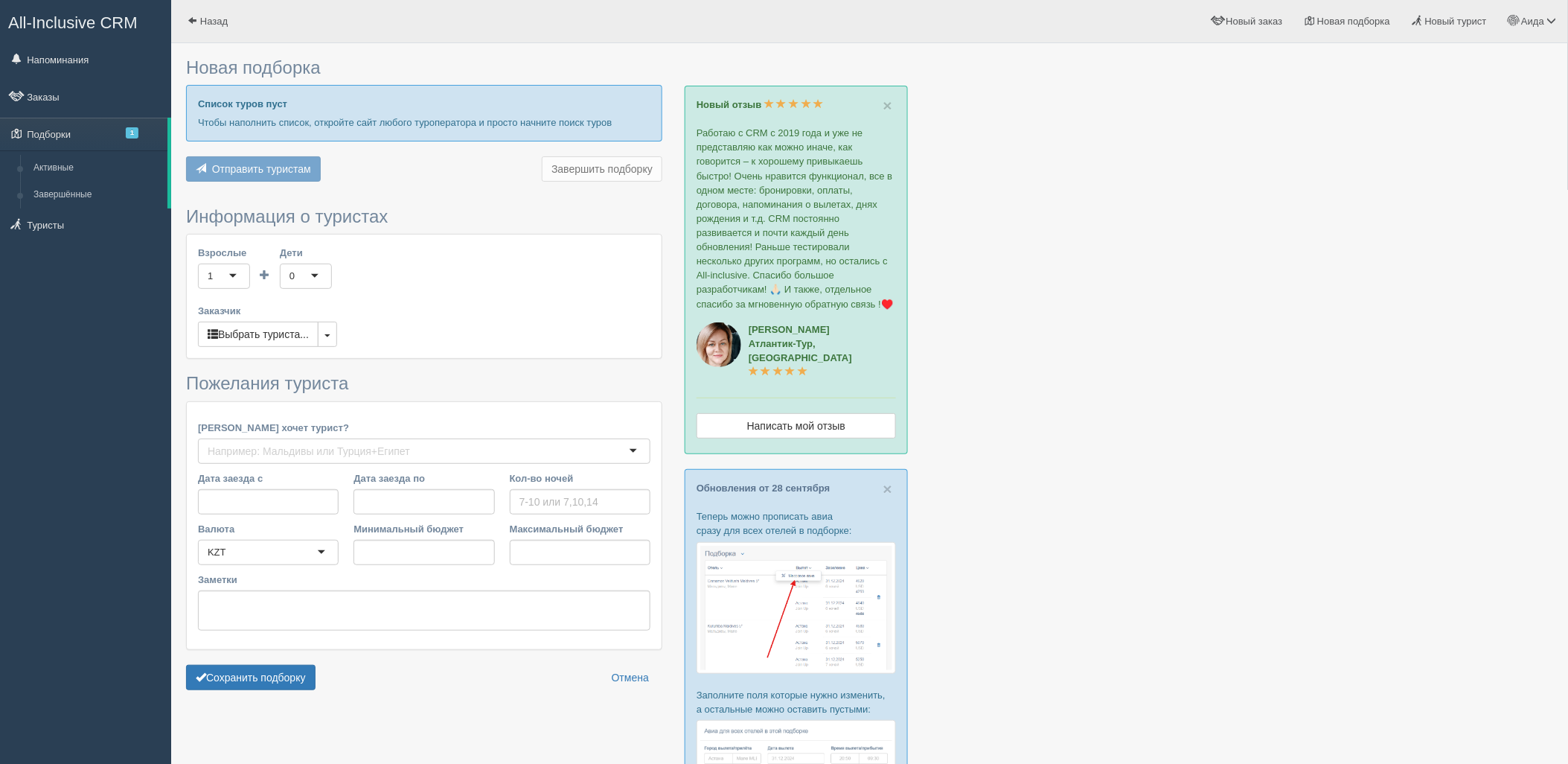
type input "5"
type input "2288000"
type input "2288100"
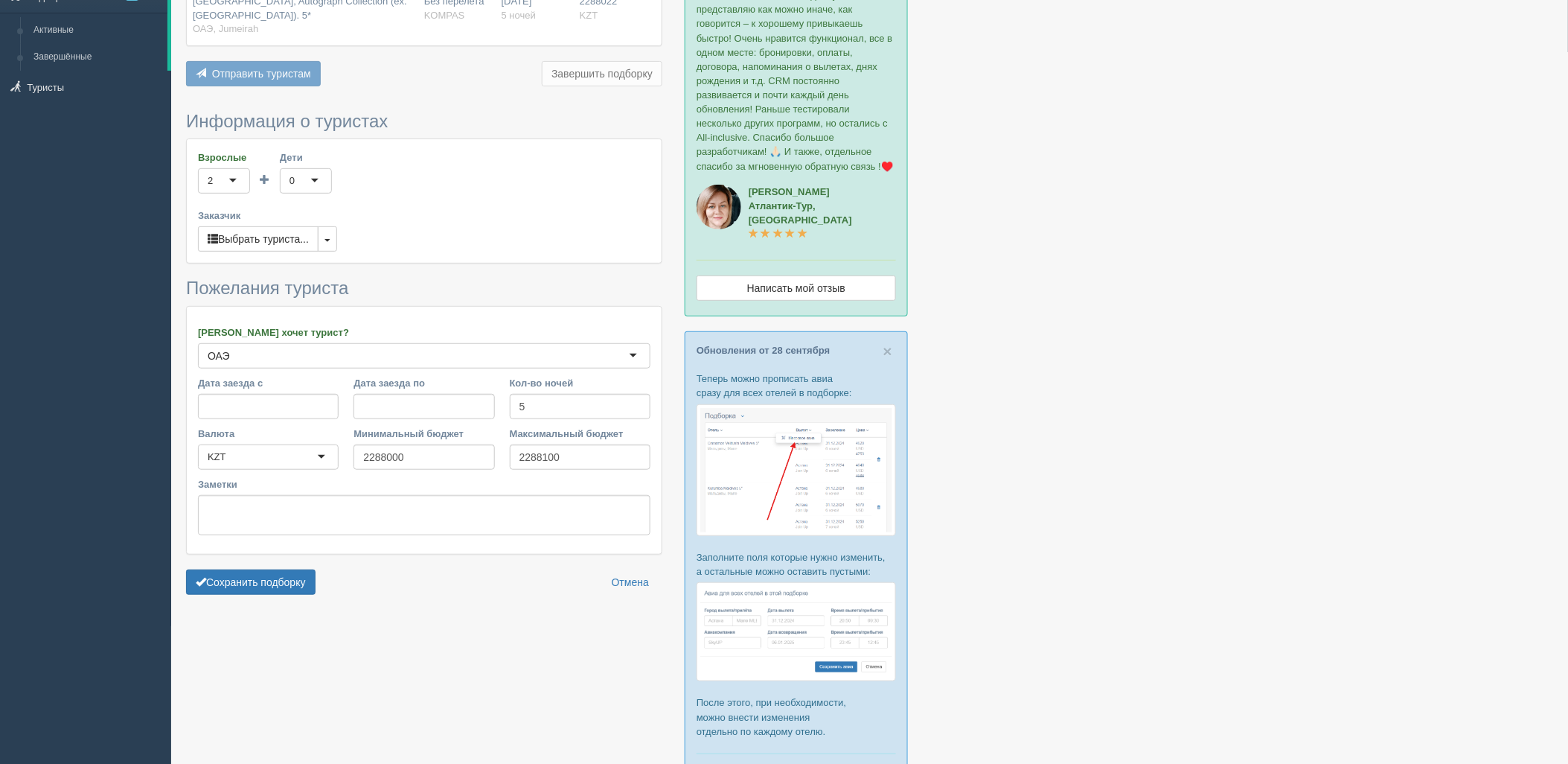
scroll to position [222, 0]
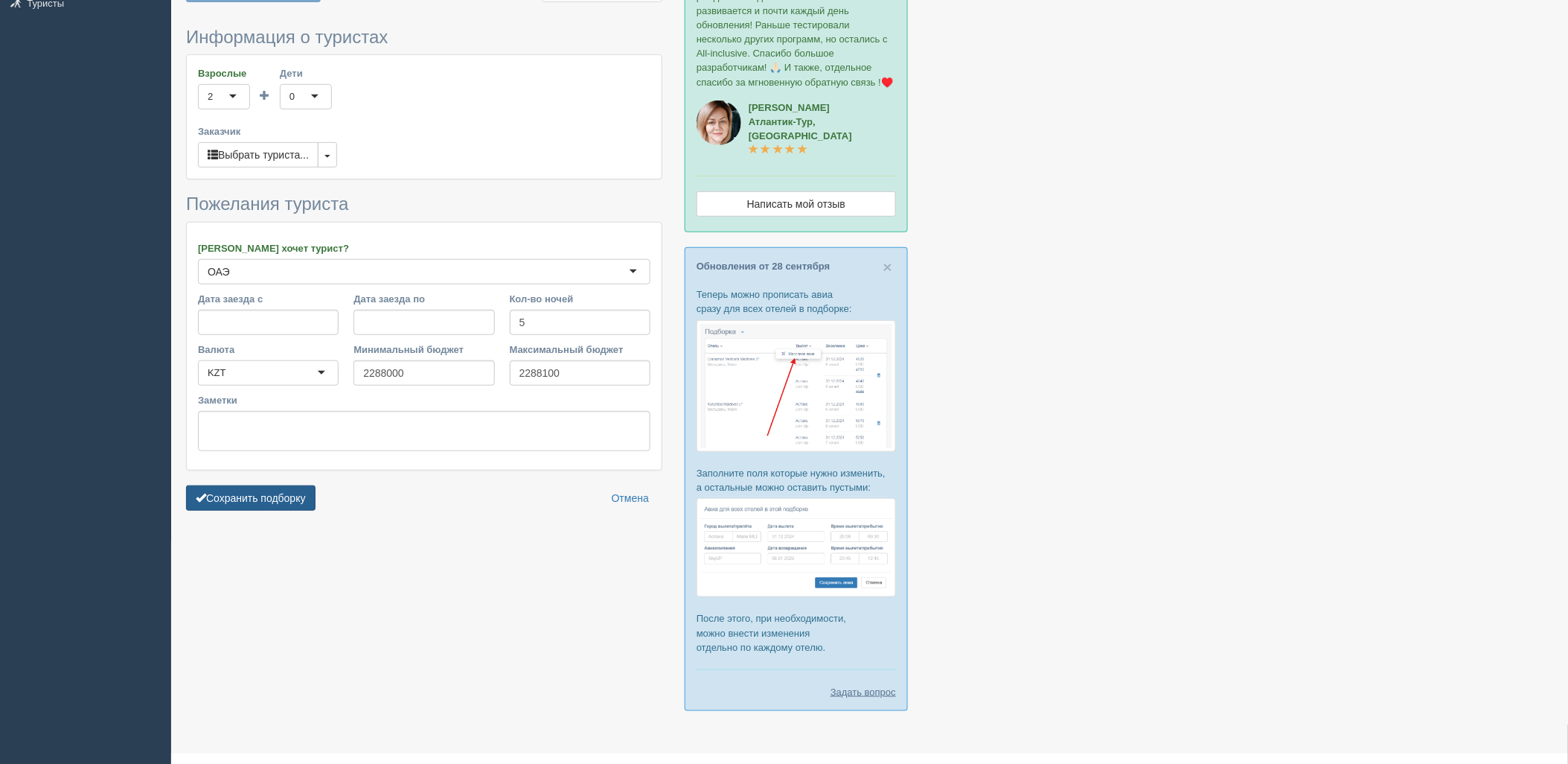
click at [284, 493] on button "Сохранить подборку" at bounding box center [250, 498] width 130 height 26
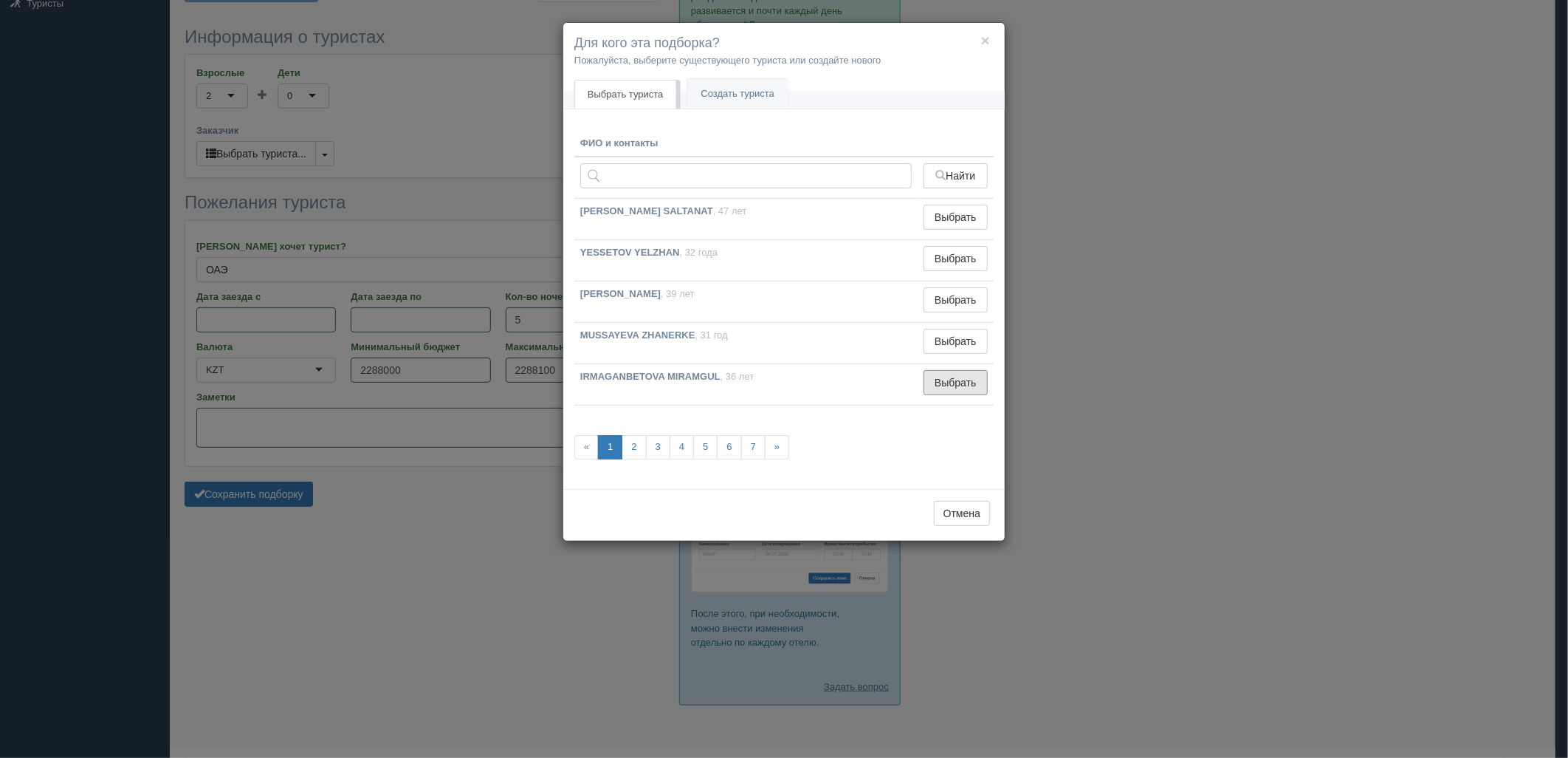
drag, startPoint x: 950, startPoint y: 382, endPoint x: 896, endPoint y: 399, distance: 56.6
click at [951, 382] on button "Выбрать" at bounding box center [955, 382] width 64 height 25
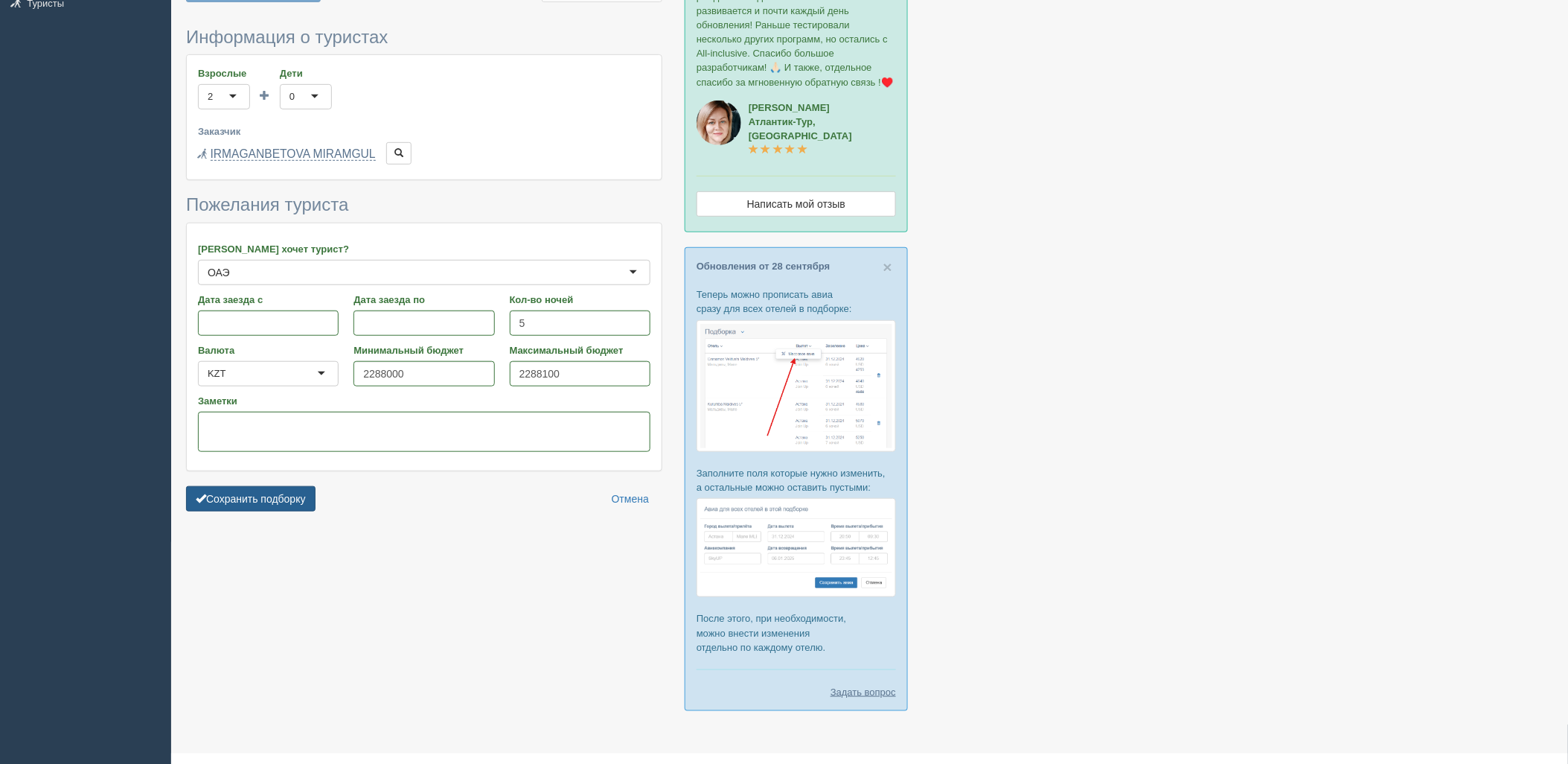
click at [261, 511] on button "Сохранить подборку" at bounding box center [250, 498] width 130 height 26
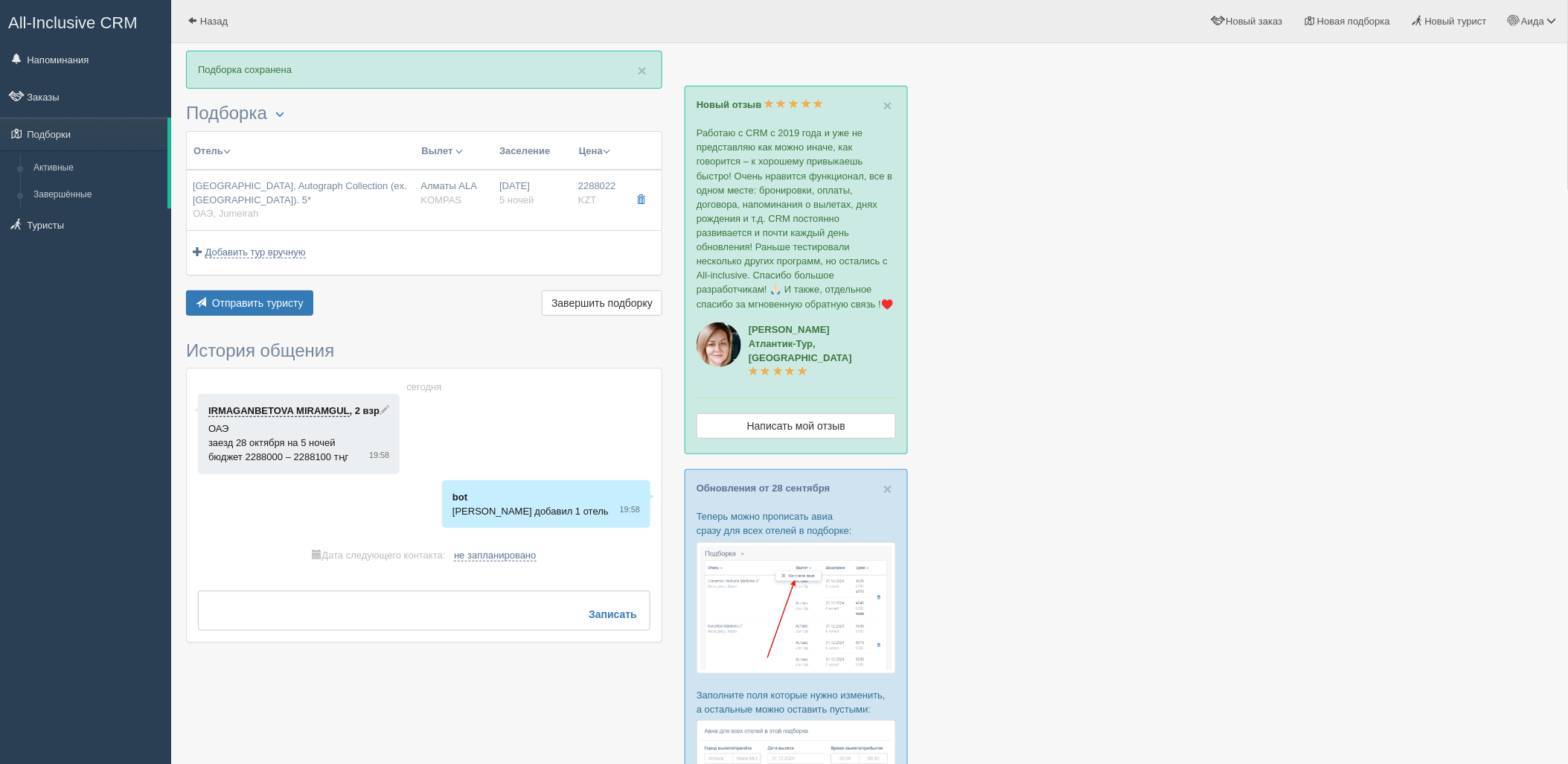
click at [272, 288] on div "Отель Разделить отели... Вылет Выезд Массовое авиа Заселение Цена Дешёвые внача…" at bounding box center [424, 225] width 476 height 188
click at [276, 301] on span "Отправить туристу" at bounding box center [258, 303] width 92 height 12
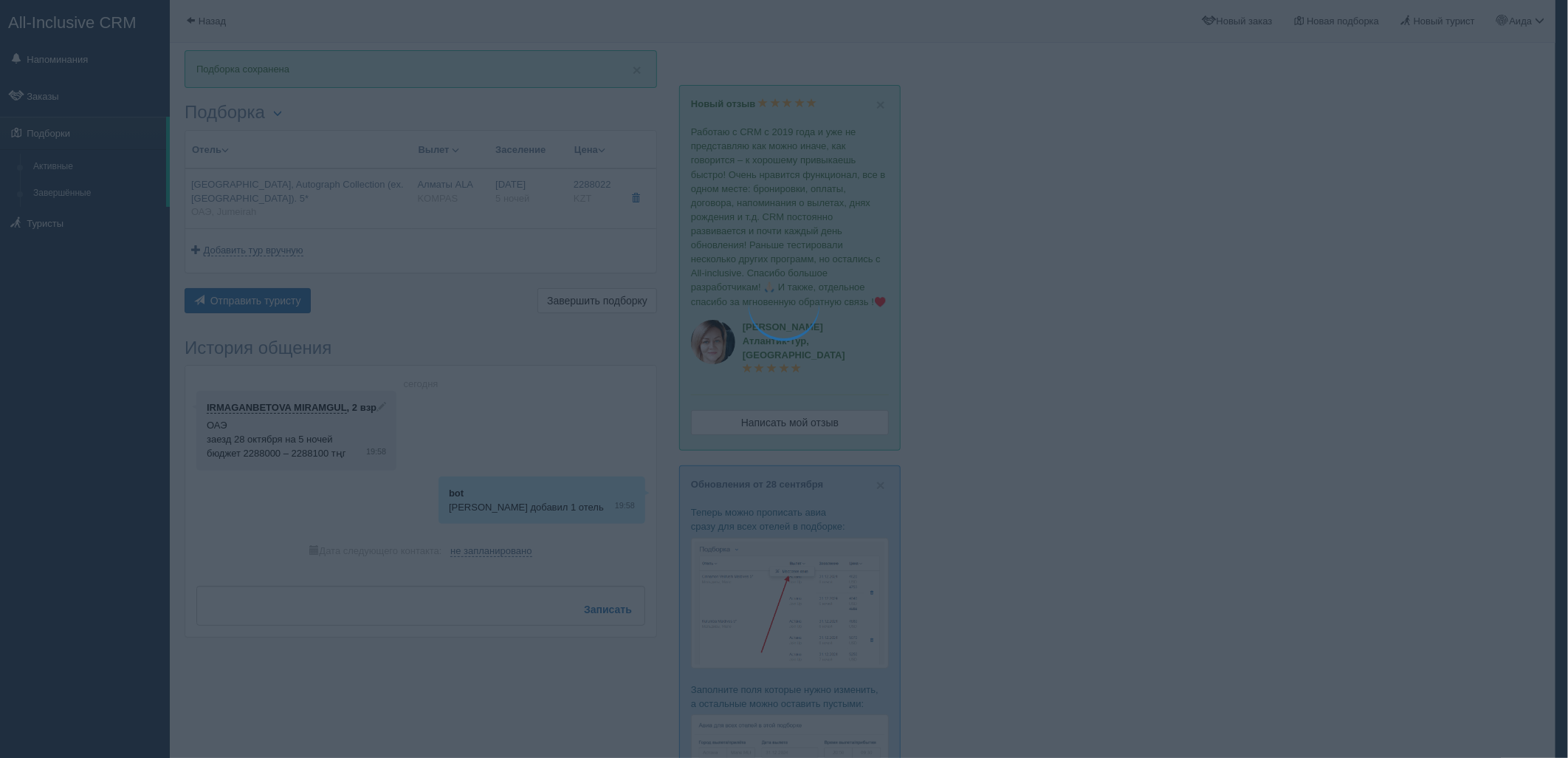
type textarea "🌞 Loremi dolo! Sitametcon Adi elitseddoei temporinc utlabore: 🌎 ETD, Magnaali 🏩…"
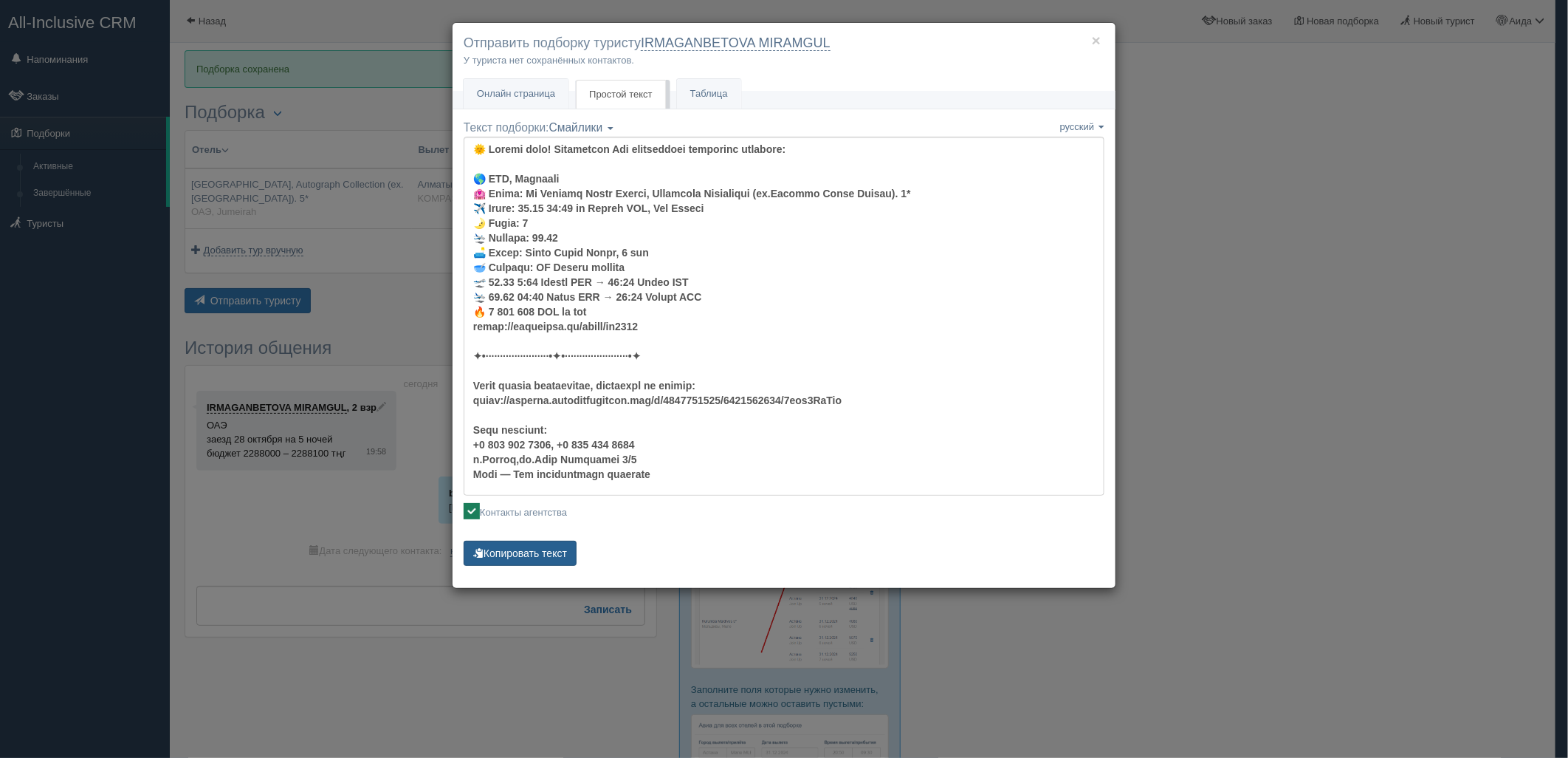
click at [512, 559] on button "Копировать текст" at bounding box center [520, 553] width 113 height 25
